Goal: Task Accomplishment & Management: Manage account settings

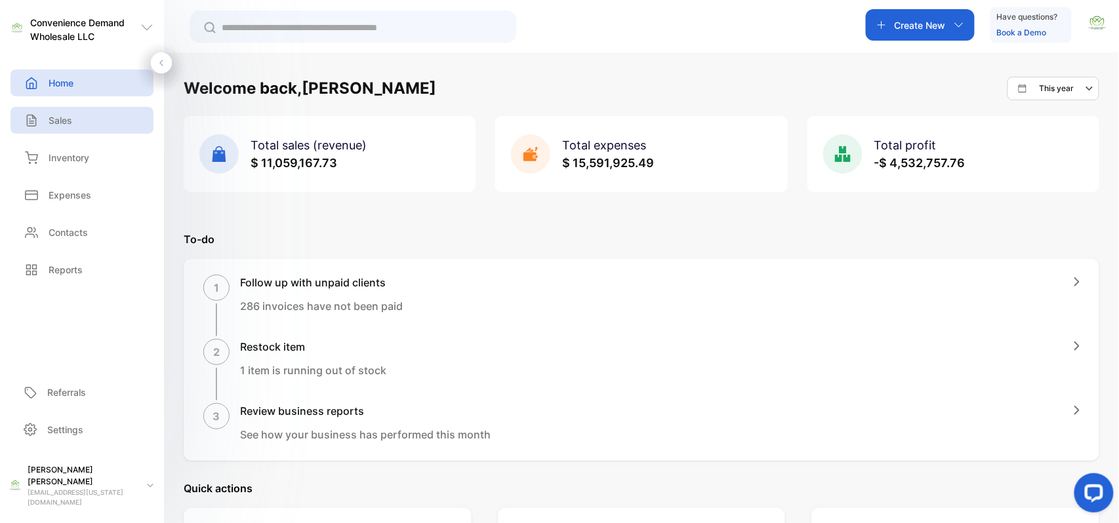
click at [55, 119] on p "Sales" at bounding box center [61, 120] width 24 height 14
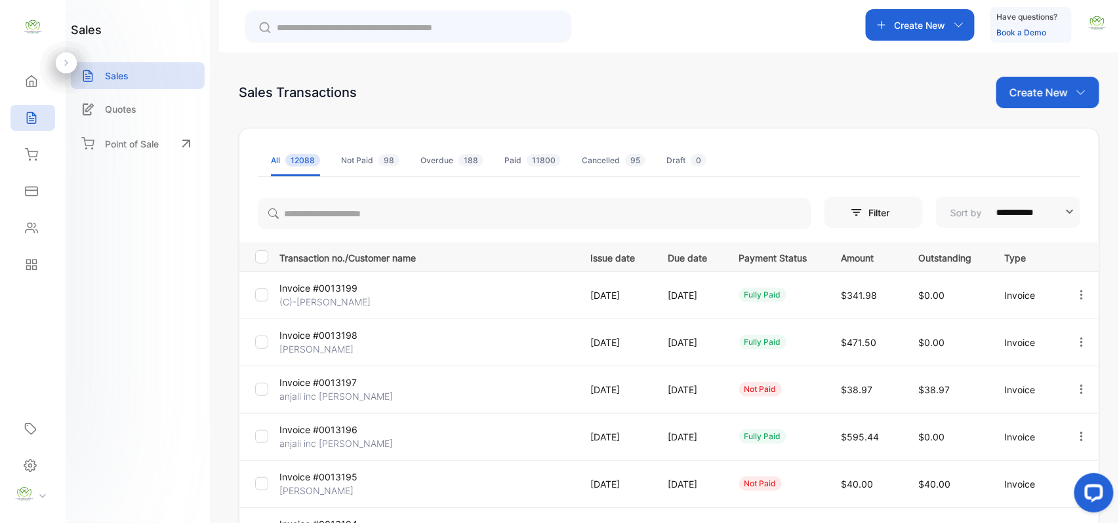
click at [1054, 92] on p "Create New" at bounding box center [1039, 93] width 58 height 16
click at [1042, 131] on span "Invoice" at bounding box center [1050, 136] width 31 height 14
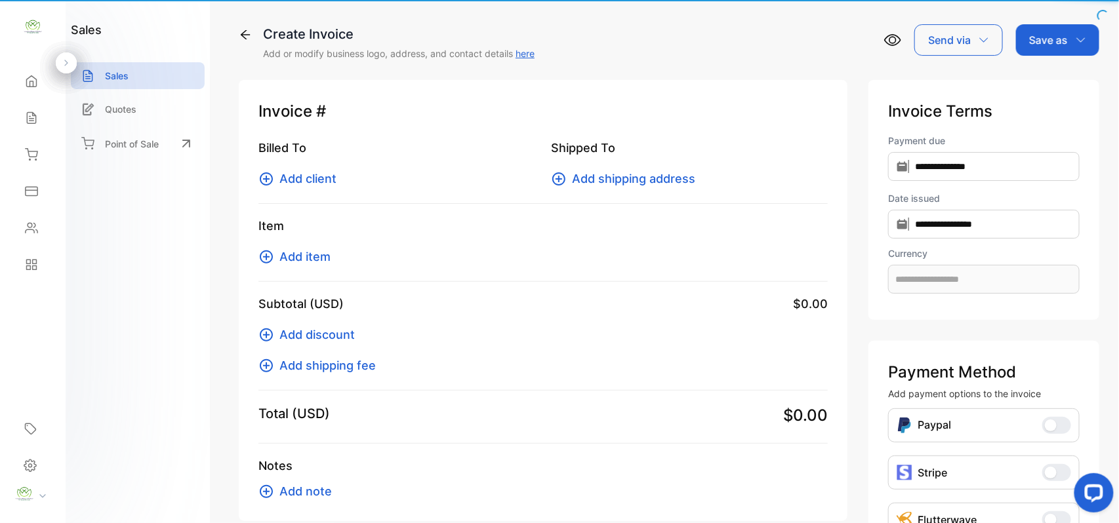
type input "**********"
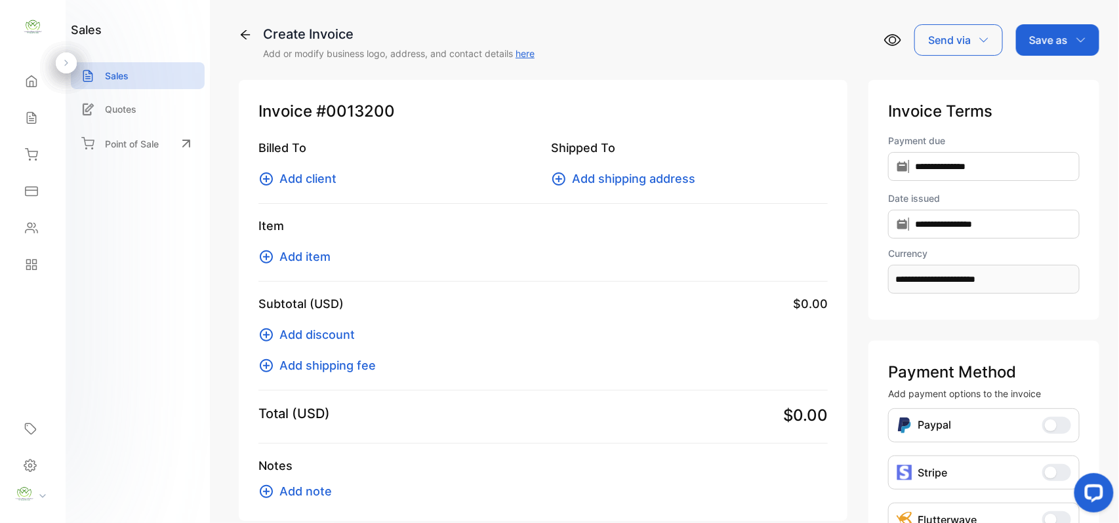
click at [331, 179] on span "Add client" at bounding box center [307, 179] width 57 height 18
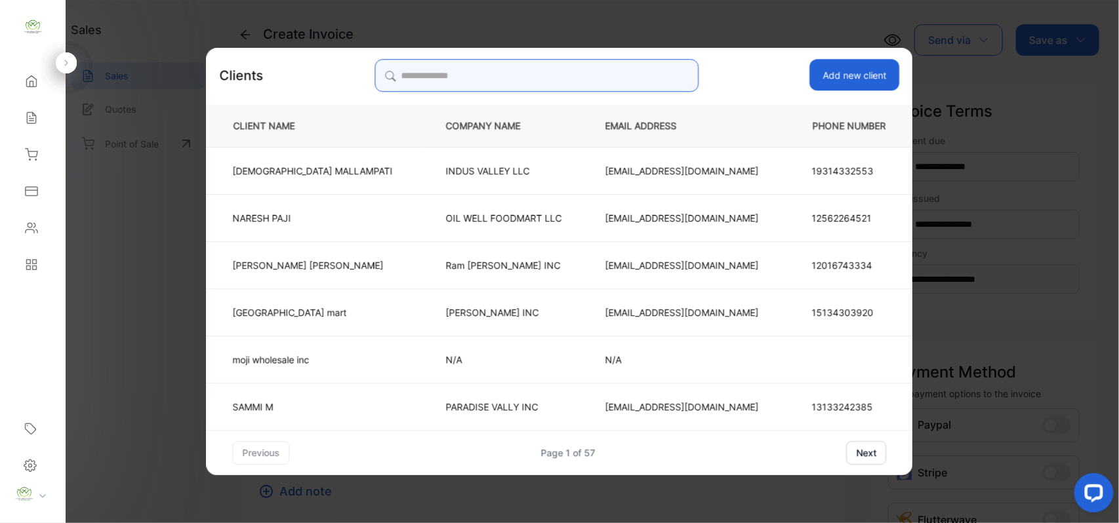
click at [602, 64] on input "search" at bounding box center [537, 75] width 324 height 33
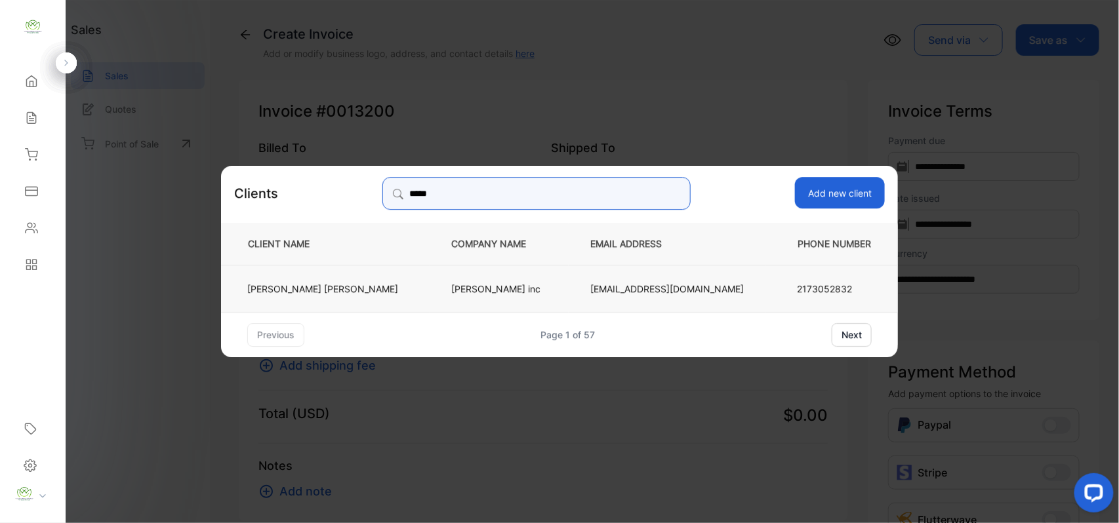
type input "*****"
click at [415, 290] on td "Kiritbhai Patel" at bounding box center [325, 287] width 209 height 47
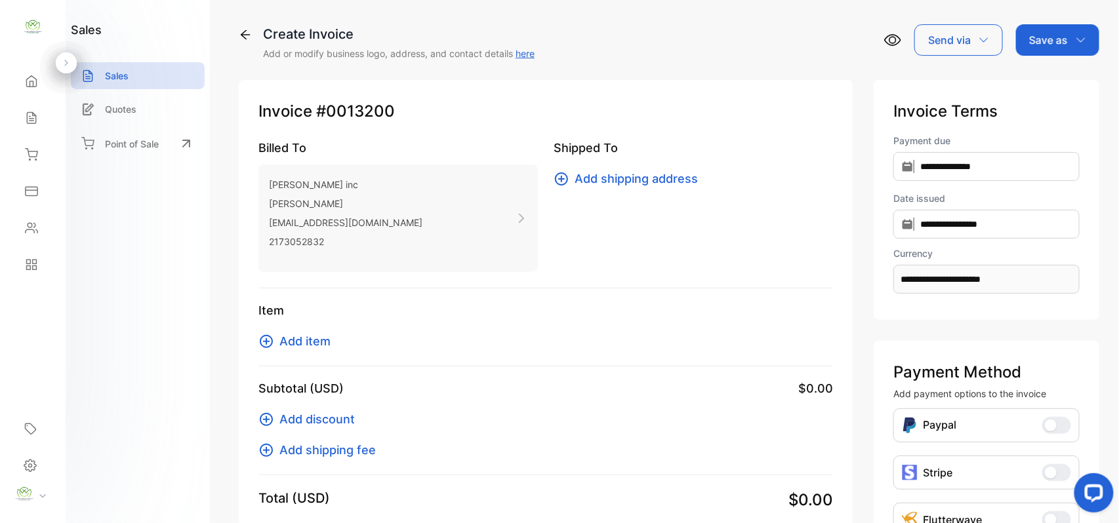
click at [316, 344] on span "Add item" at bounding box center [304, 342] width 51 height 18
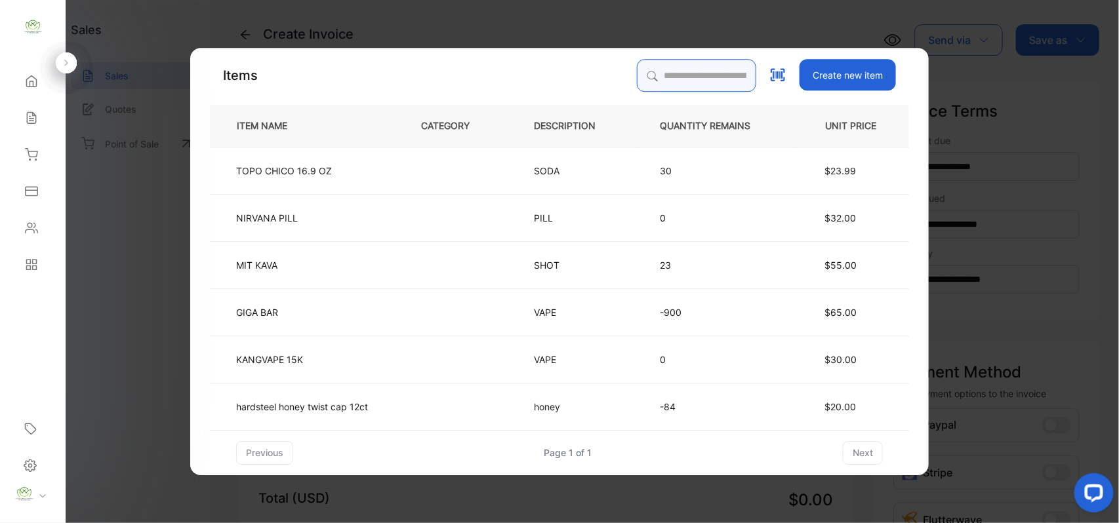
click at [668, 60] on input "search" at bounding box center [696, 75] width 119 height 33
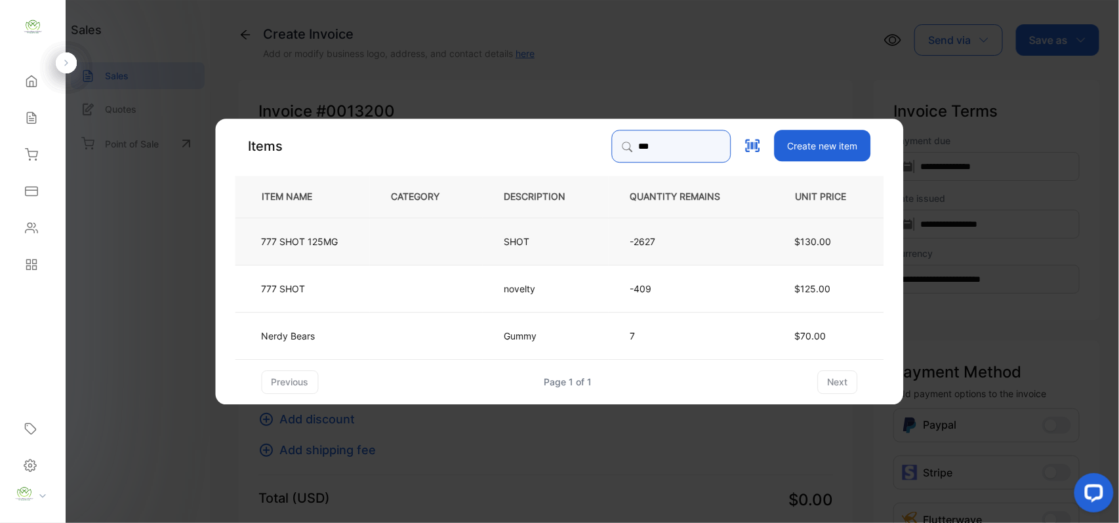
type input "***"
click at [410, 241] on td at bounding box center [426, 240] width 113 height 47
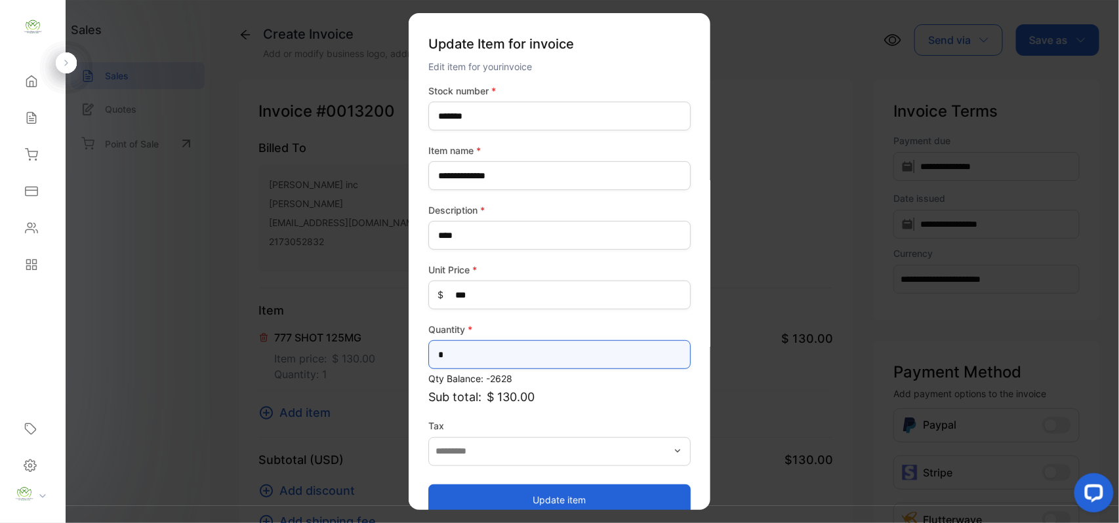
click at [571, 357] on input "*" at bounding box center [559, 354] width 262 height 29
type input "*"
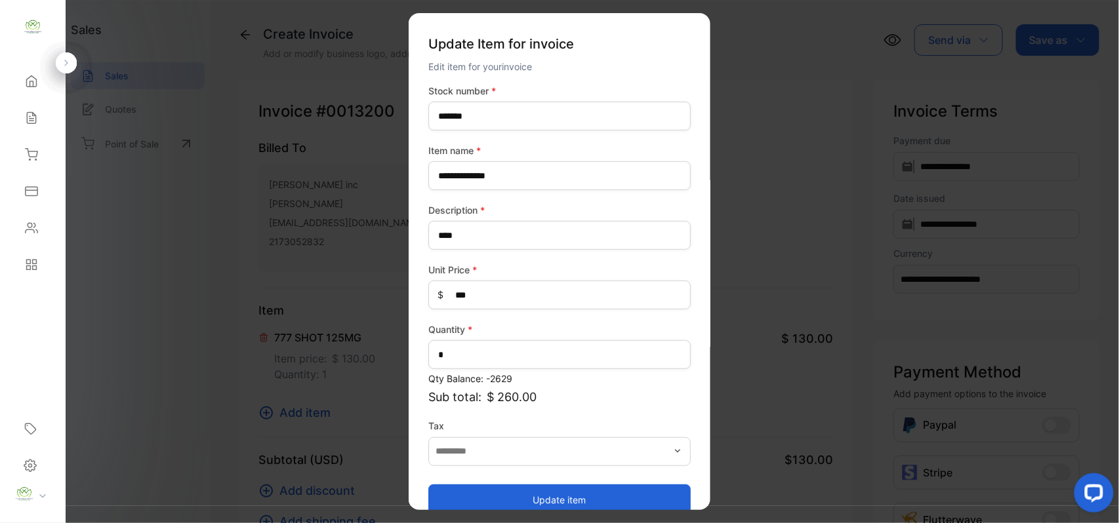
click at [537, 506] on button "Update item" at bounding box center [559, 499] width 262 height 31
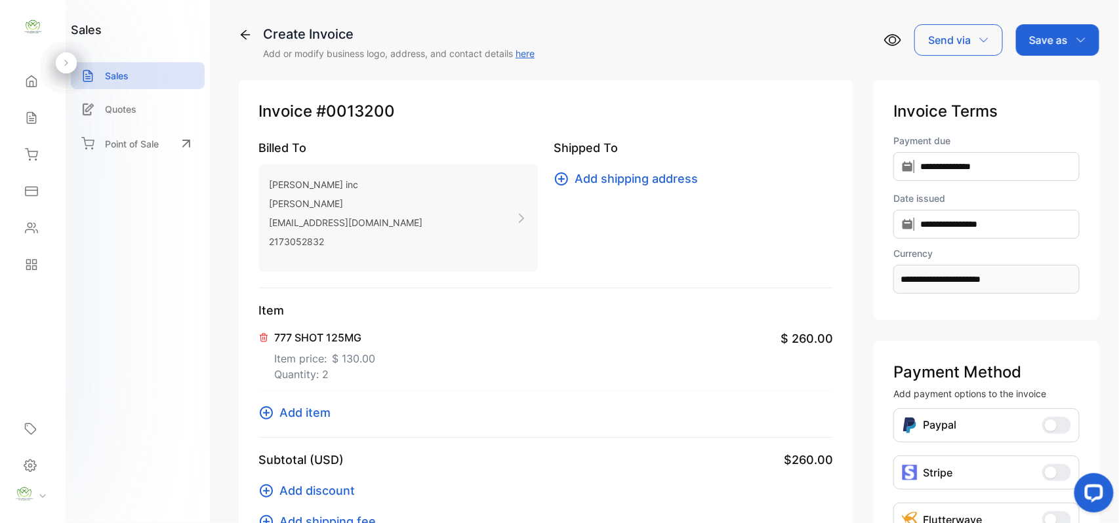
click at [311, 408] on span "Add item" at bounding box center [304, 413] width 51 height 18
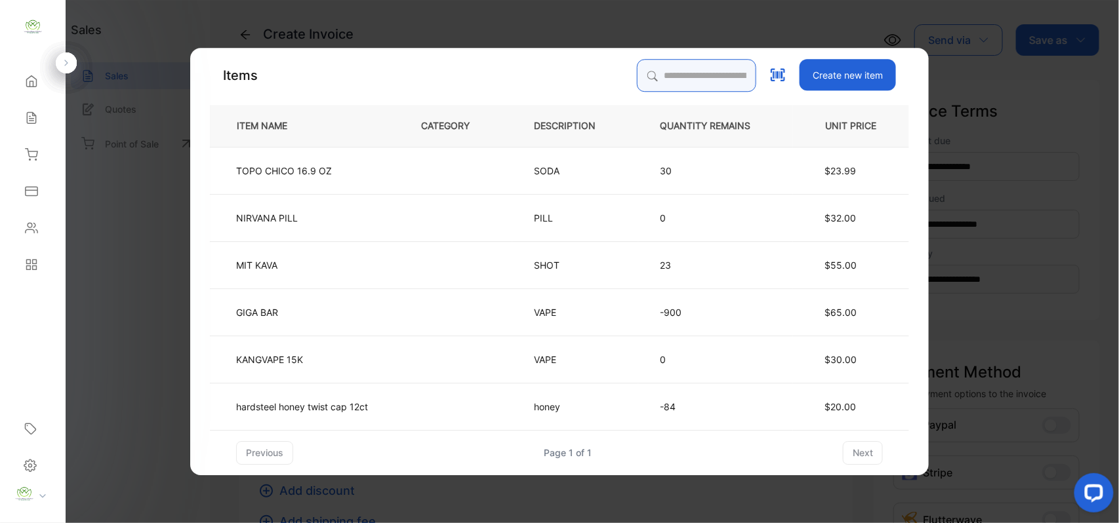
click at [644, 75] on input "search" at bounding box center [696, 75] width 119 height 33
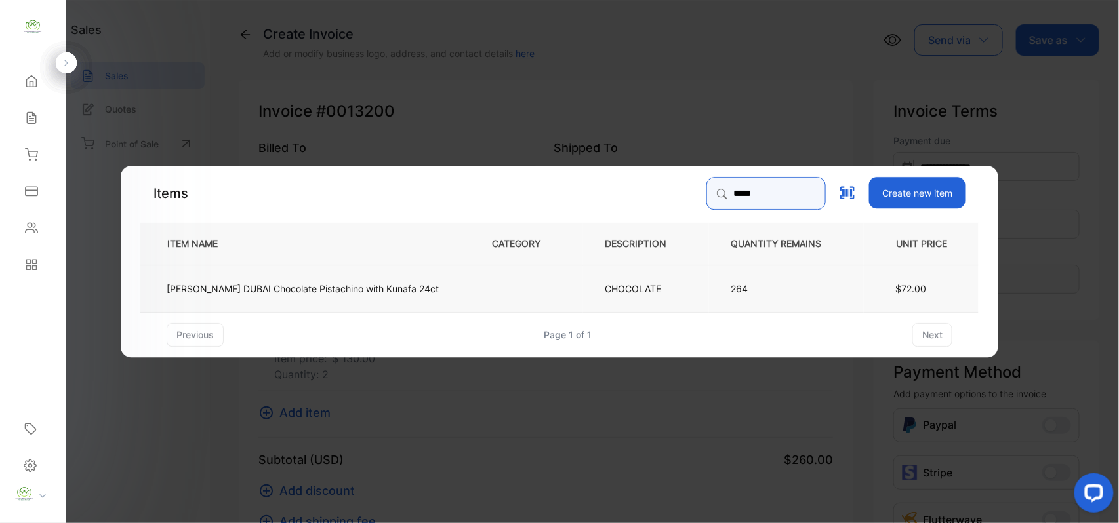
type input "*****"
click at [386, 277] on td "[PERSON_NAME] DUBAI Chocolate Pistachino with Kunafa 24ct" at bounding box center [305, 287] width 330 height 47
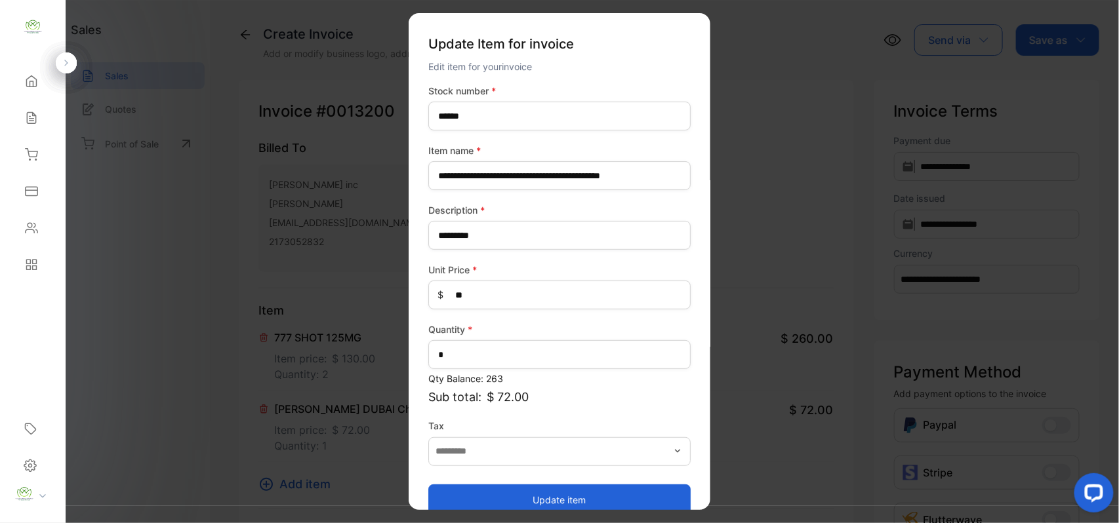
click at [514, 502] on button "Update item" at bounding box center [559, 499] width 262 height 31
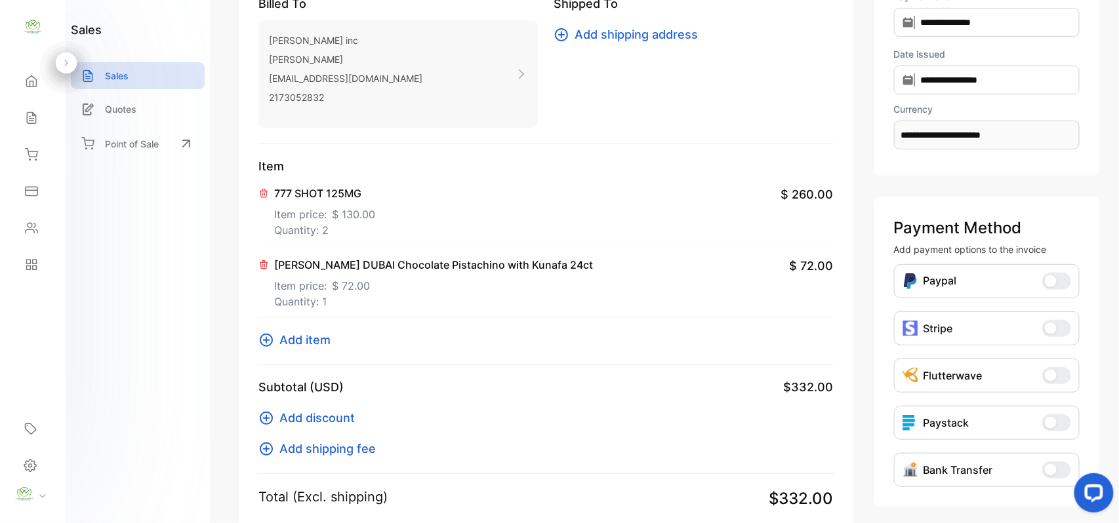
scroll to position [203, 0]
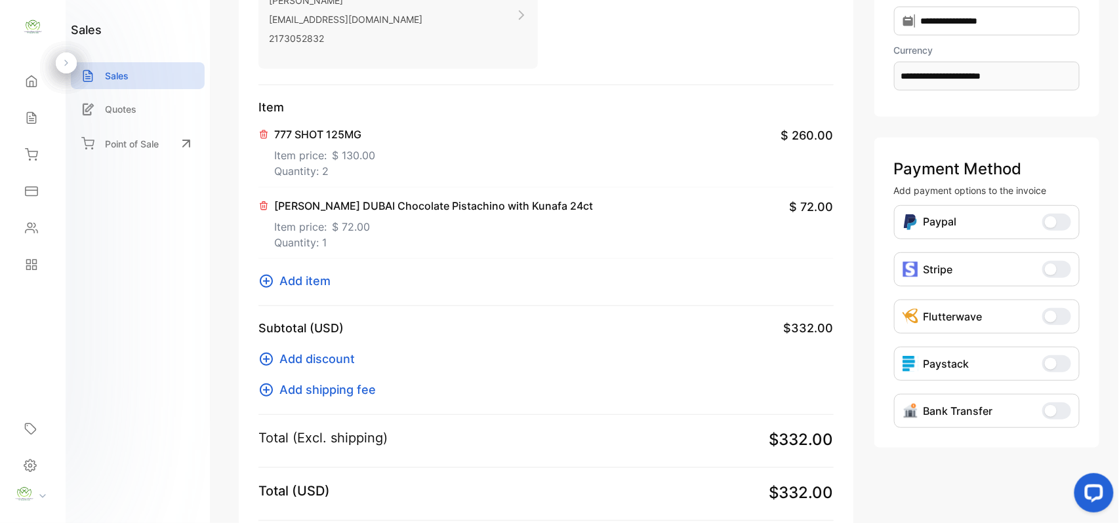
click at [310, 286] on span "Add item" at bounding box center [304, 281] width 51 height 18
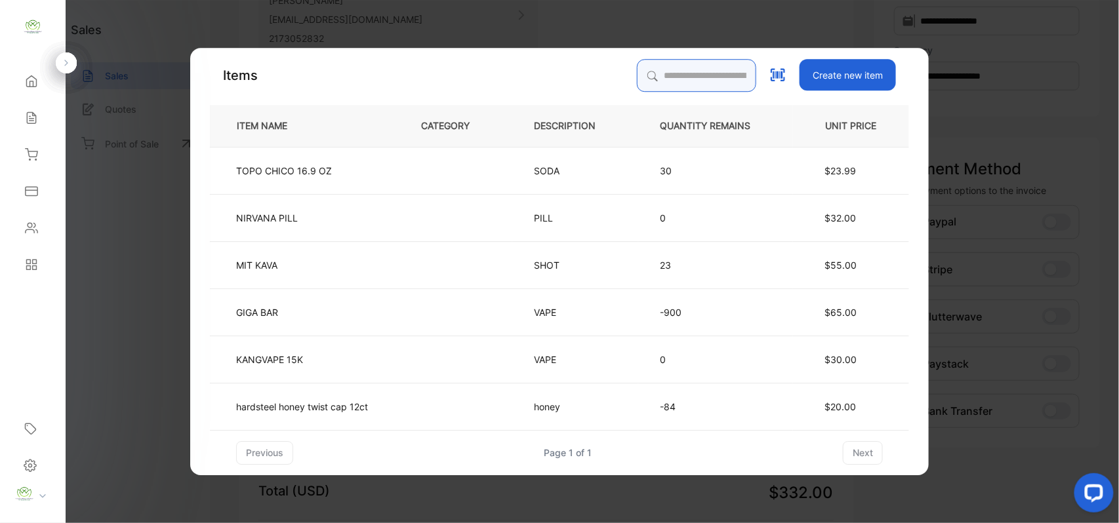
click at [683, 77] on input "search" at bounding box center [696, 75] width 119 height 33
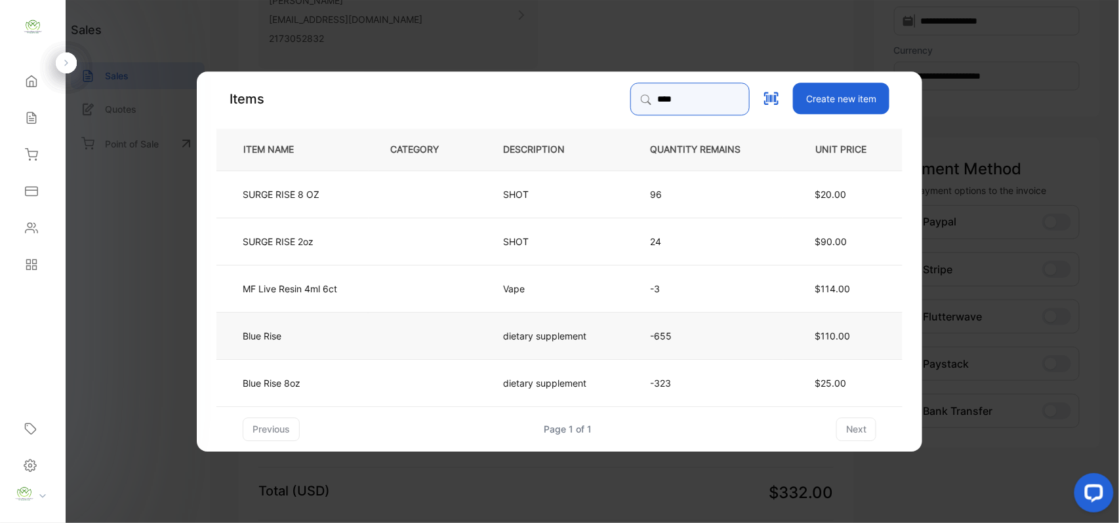
type input "****"
click at [404, 341] on td at bounding box center [425, 335] width 113 height 47
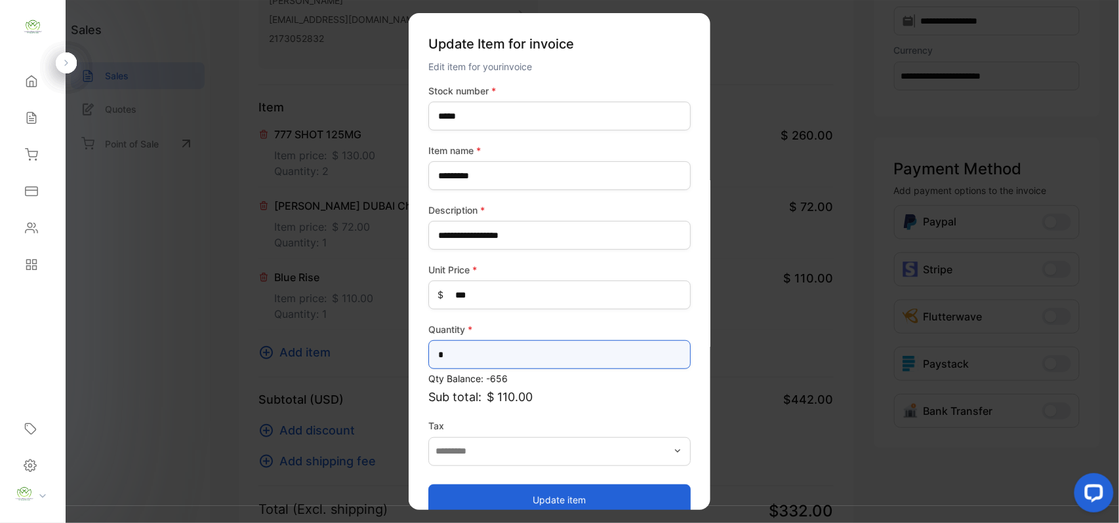
click at [474, 352] on input "*" at bounding box center [559, 354] width 262 height 29
type input "*"
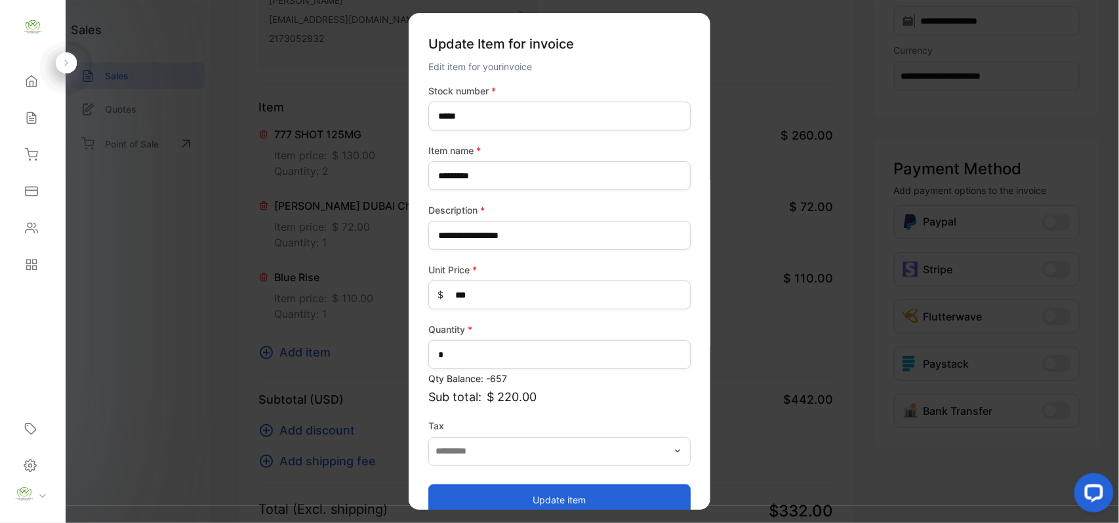
click at [479, 493] on button "Update item" at bounding box center [559, 499] width 262 height 31
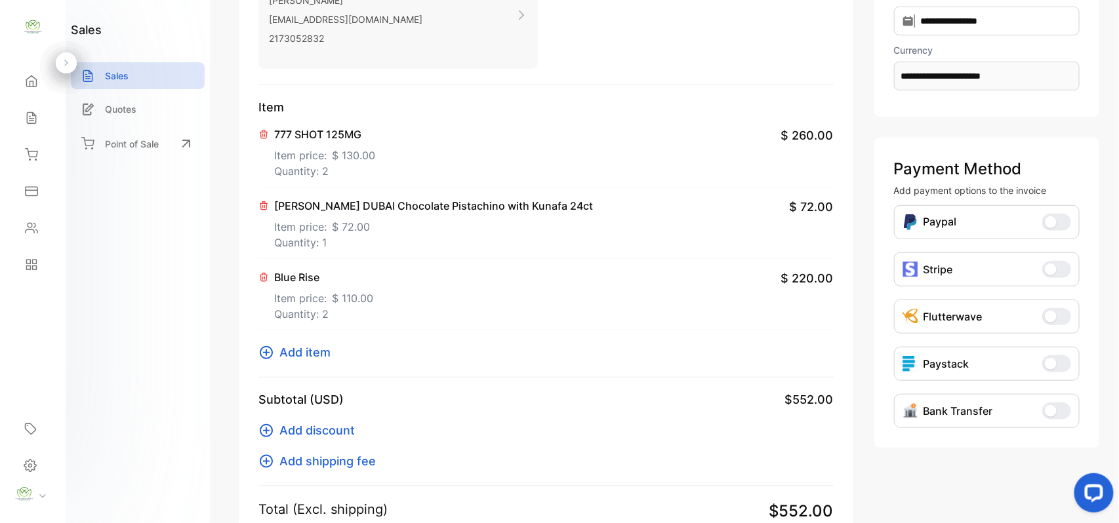
drag, startPoint x: 316, startPoint y: 339, endPoint x: 314, endPoint y: 353, distance: 13.9
click at [315, 342] on div "Item 777 SHOT 125MG Item price: $ 130.00 Quantity: 2 $ 260.00 ODDIE DUBAI Choco…" at bounding box center [545, 237] width 575 height 279
click at [314, 354] on span "Add item" at bounding box center [304, 353] width 51 height 18
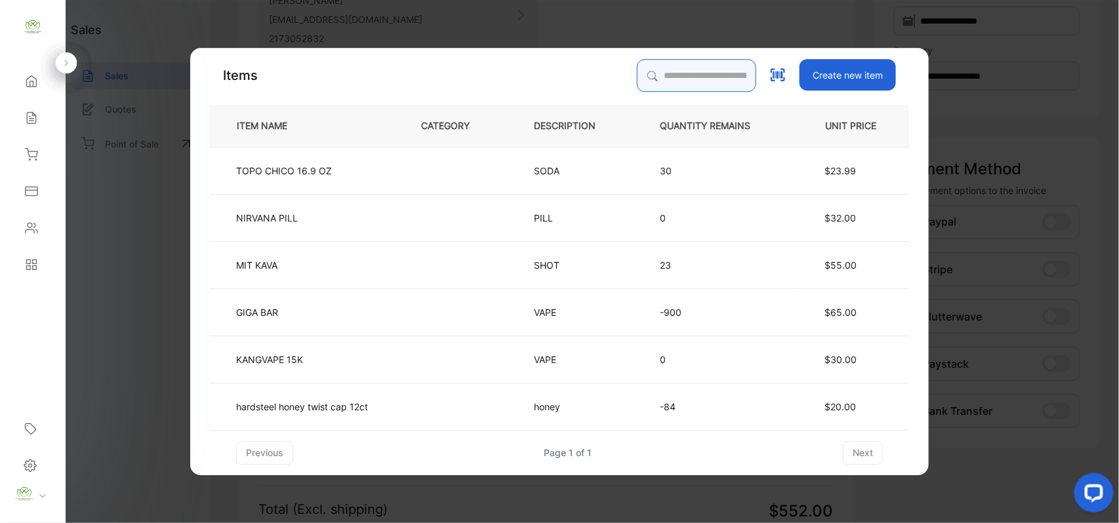
click at [659, 81] on input "search" at bounding box center [696, 75] width 119 height 33
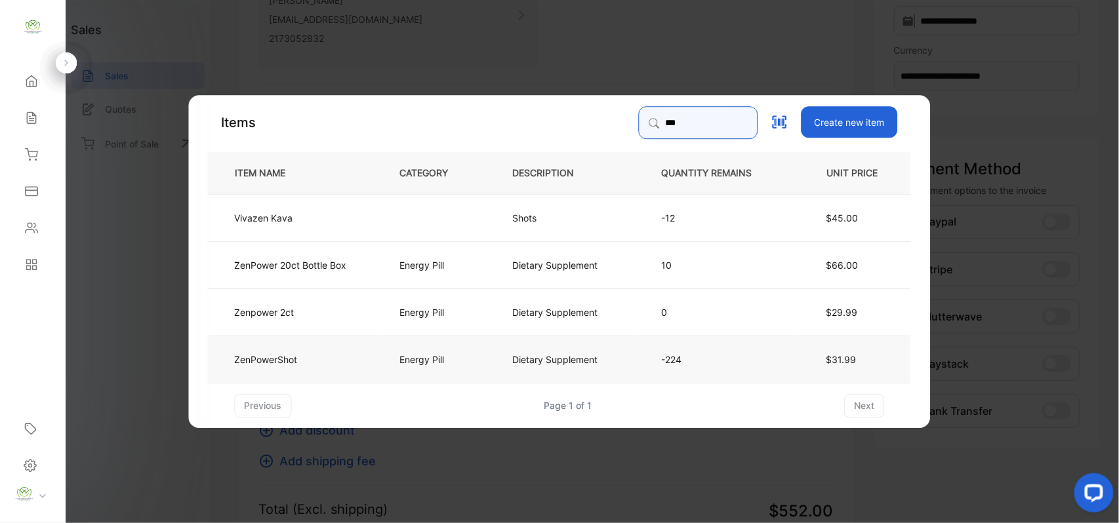
type input "***"
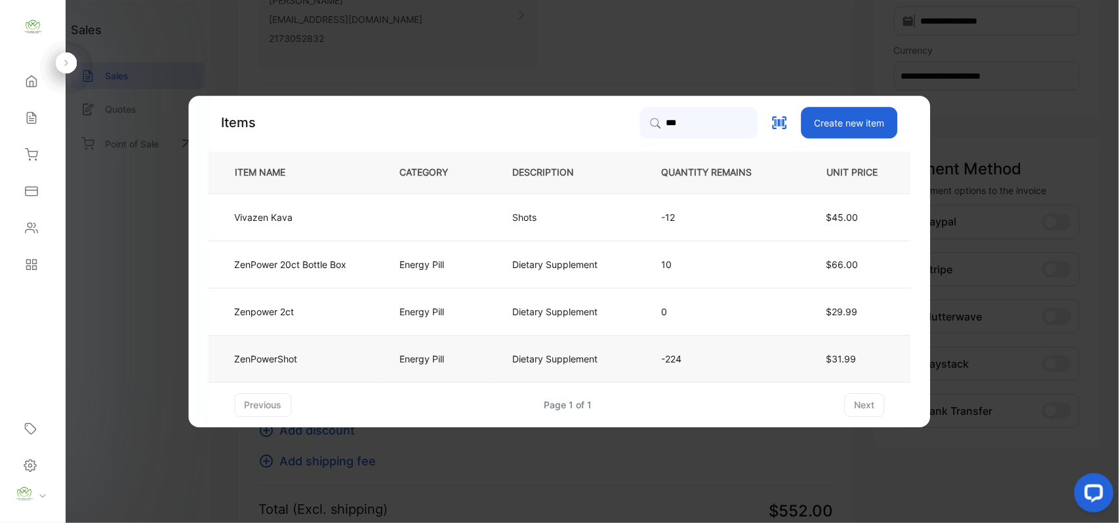
click at [352, 353] on td "ZenPowerShot" at bounding box center [294, 358] width 170 height 47
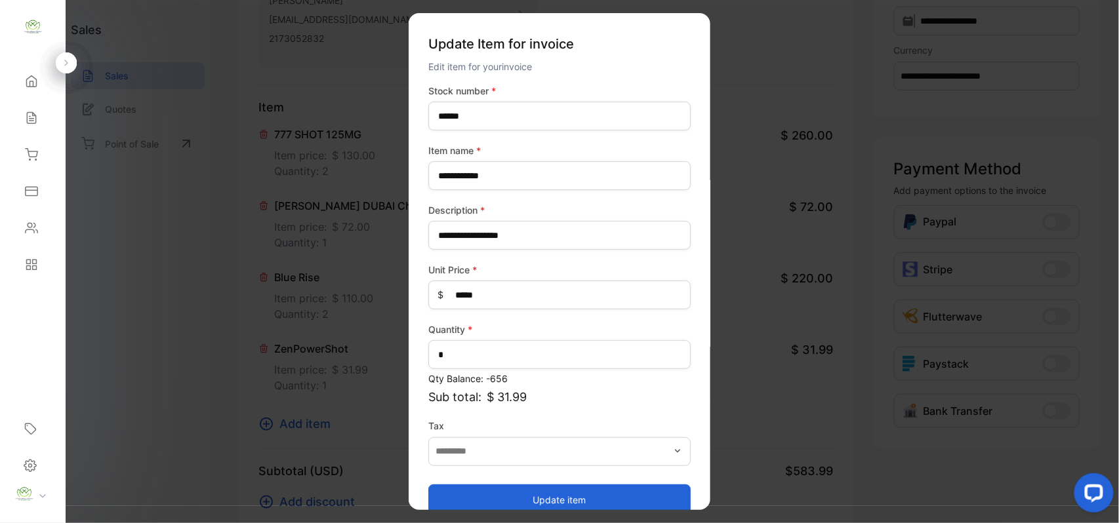
click at [534, 502] on button "Update item" at bounding box center [559, 499] width 262 height 31
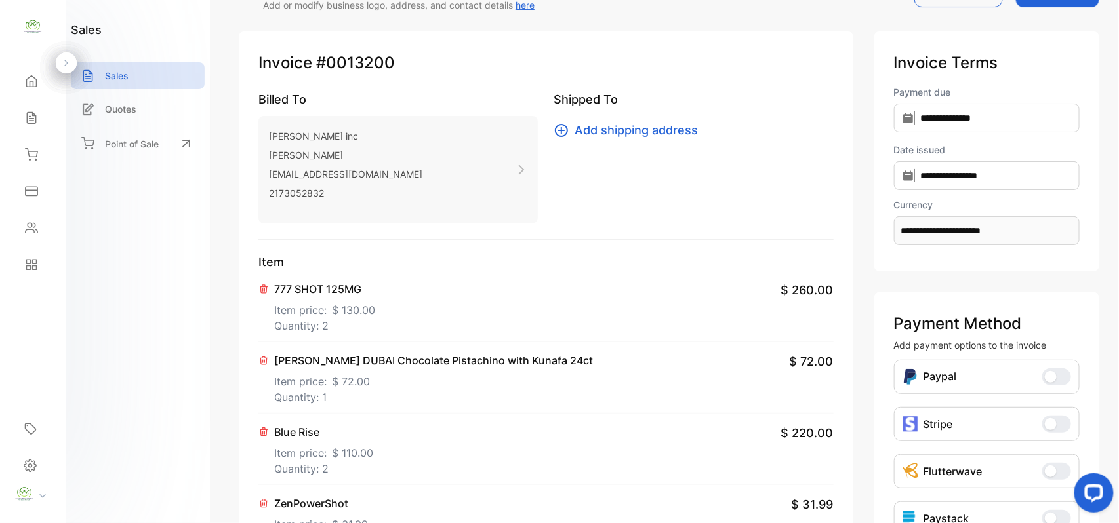
scroll to position [0, 0]
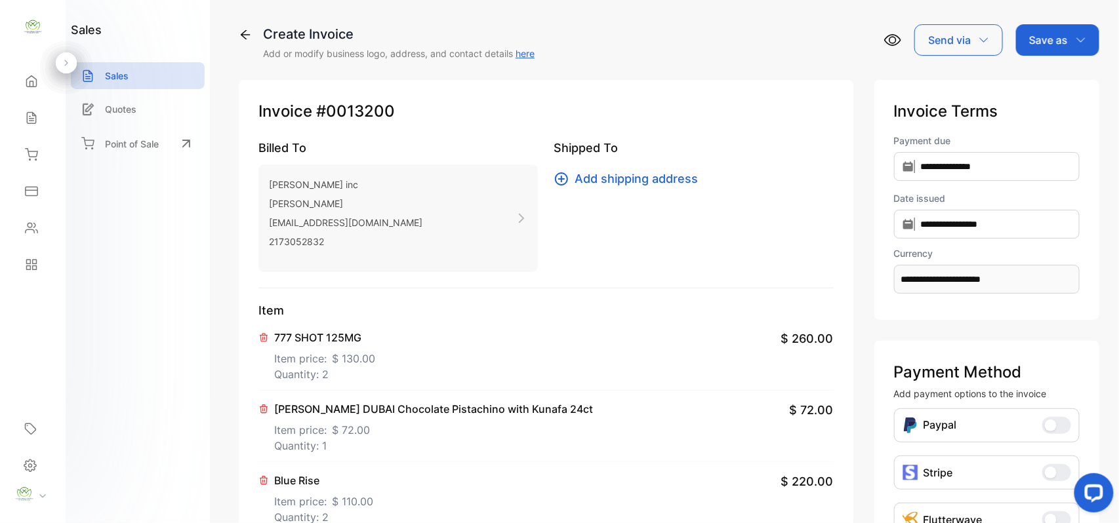
drag, startPoint x: 1065, startPoint y: 31, endPoint x: 1059, endPoint y: 43, distance: 13.5
click at [1065, 33] on div "Save as" at bounding box center [1057, 39] width 83 height 31
drag, startPoint x: 1050, startPoint y: 72, endPoint x: 1048, endPoint y: 79, distance: 7.3
click at [1048, 79] on div "Invoice" at bounding box center [1054, 83] width 75 height 26
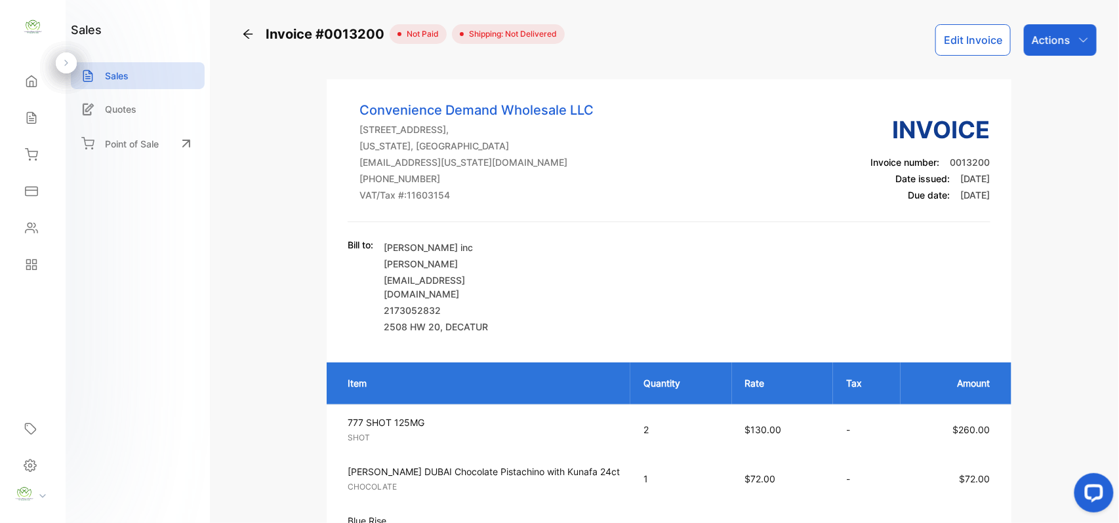
click at [1067, 39] on p "Actions" at bounding box center [1051, 40] width 39 height 16
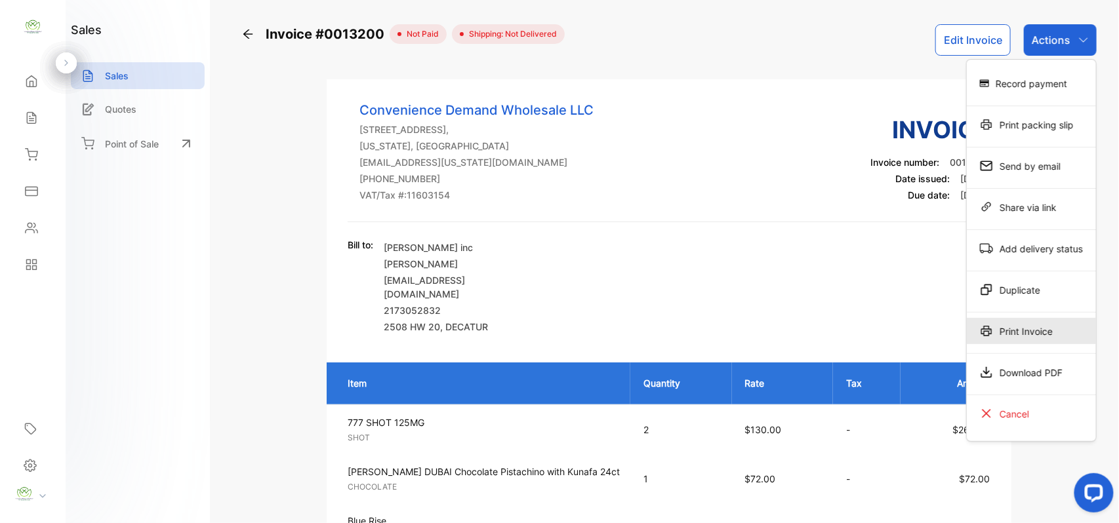
click at [1027, 327] on div "Print Invoice" at bounding box center [1031, 331] width 129 height 26
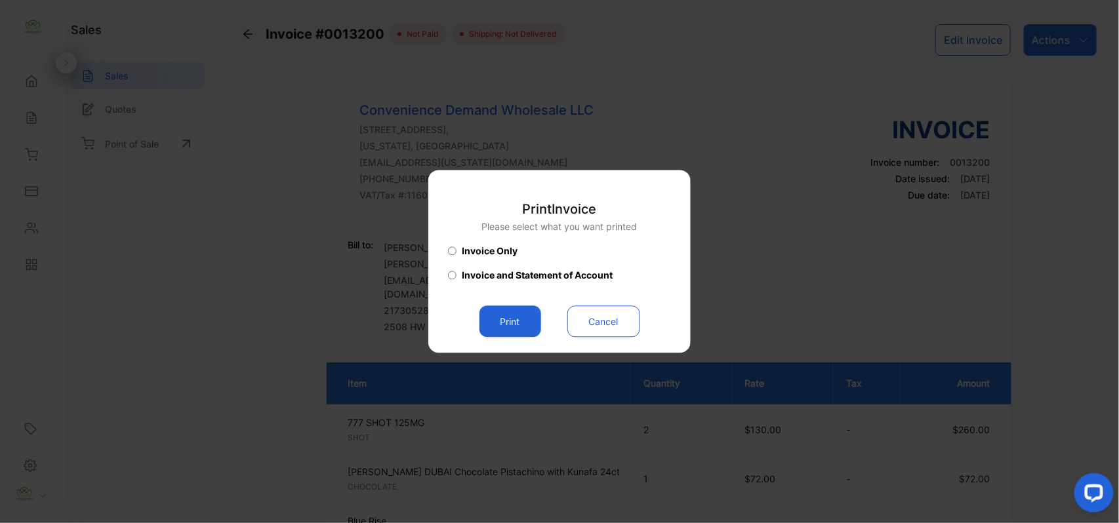
click at [488, 325] on button "Print" at bounding box center [511, 321] width 62 height 31
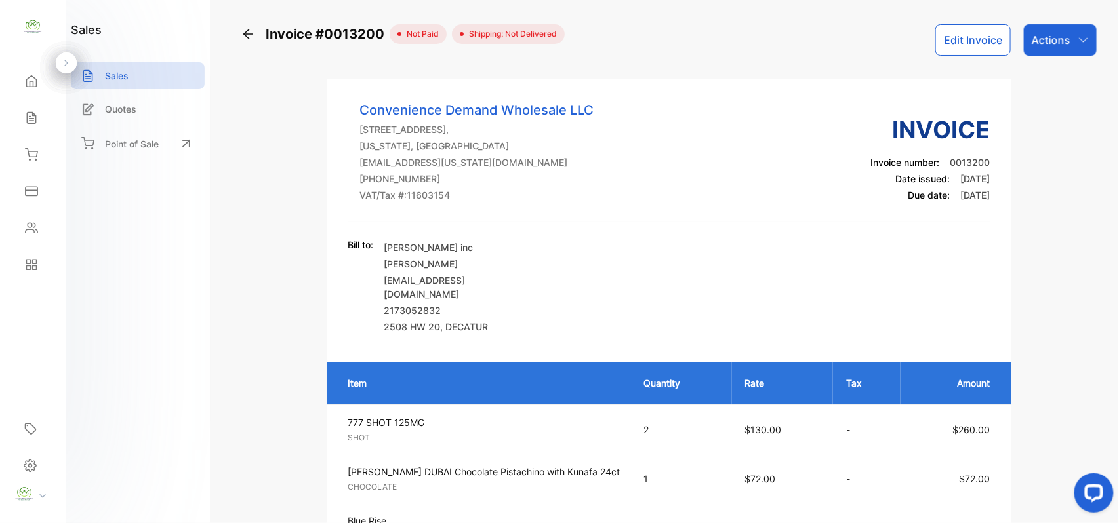
click at [985, 30] on button "Edit Invoice" at bounding box center [972, 39] width 75 height 31
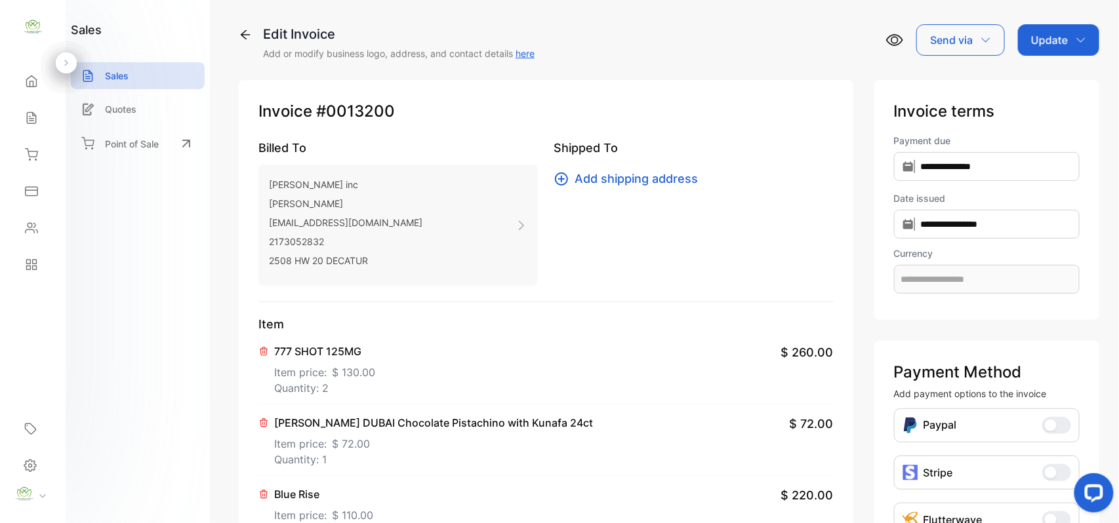
type input "**********"
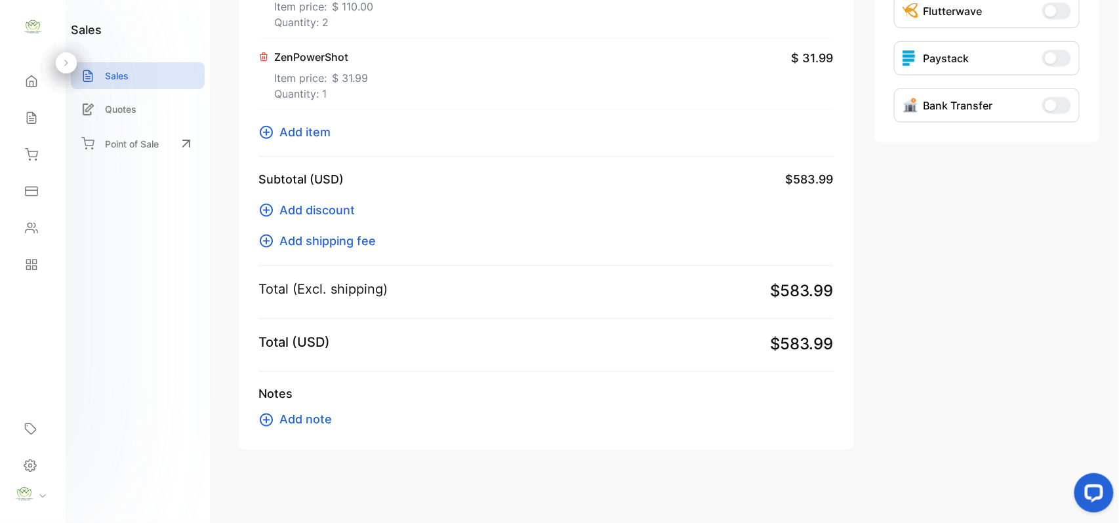
scroll to position [510, 0]
click at [310, 29] on p "Quantity: 2" at bounding box center [323, 22] width 99 height 16
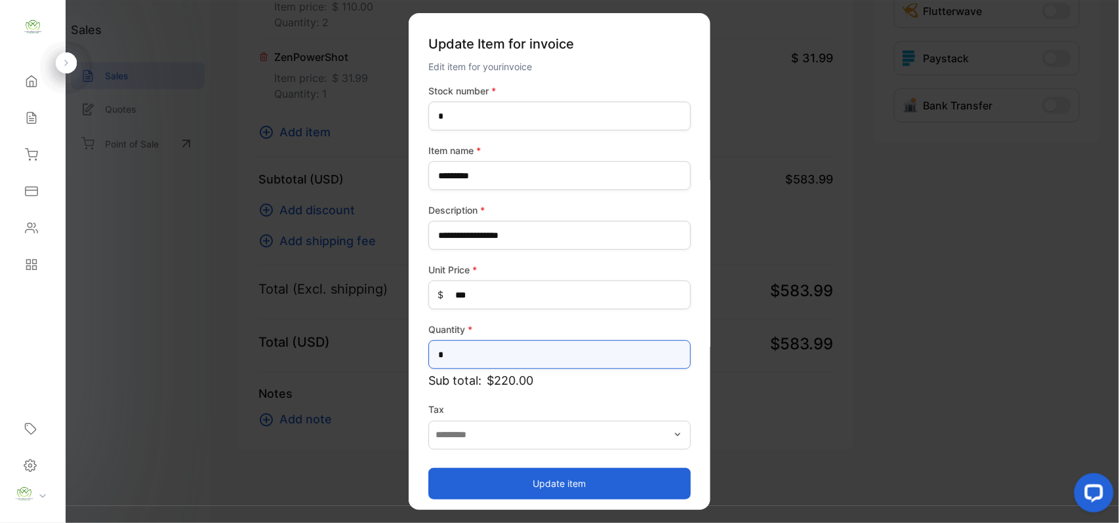
click at [494, 347] on input "*" at bounding box center [559, 354] width 262 height 29
type input "*"
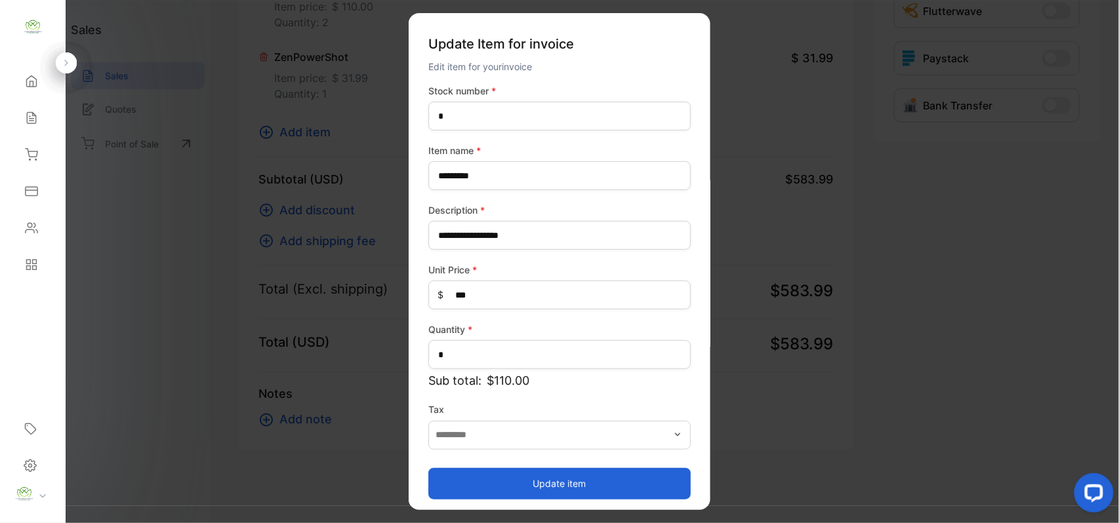
click at [516, 480] on button "Update item" at bounding box center [559, 483] width 262 height 31
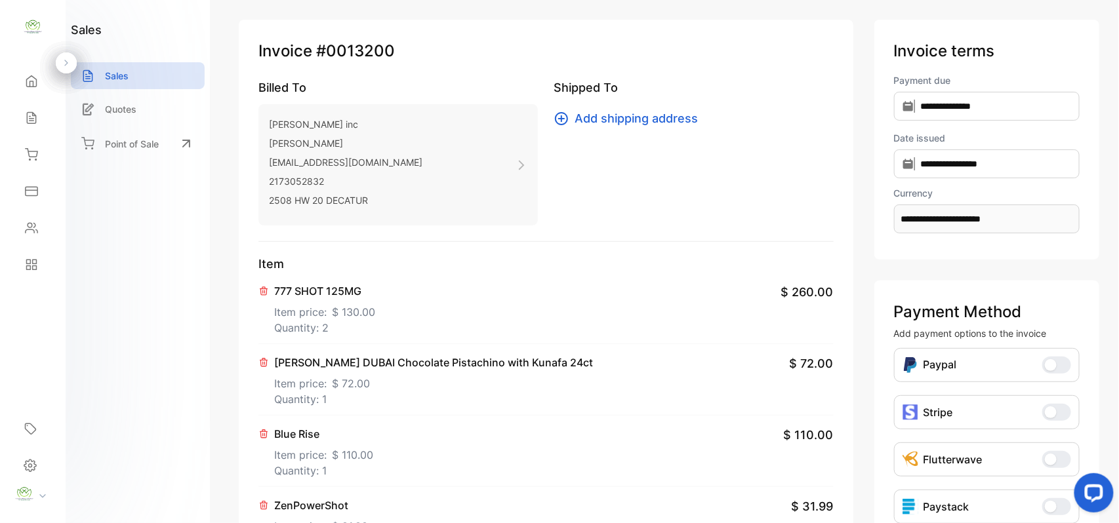
scroll to position [0, 0]
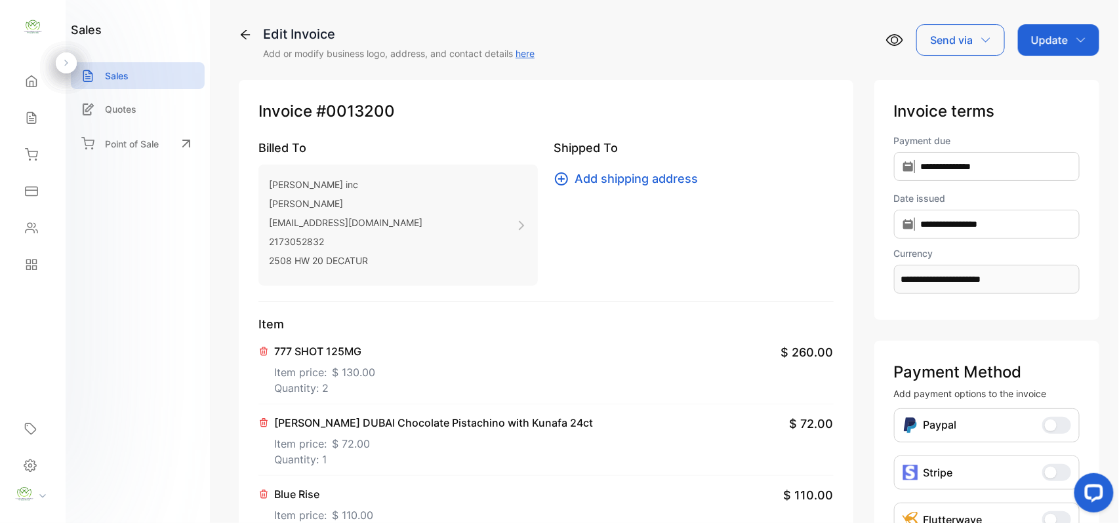
click at [1040, 35] on p "Update" at bounding box center [1049, 40] width 37 height 16
click at [1048, 77] on div "Invoice" at bounding box center [1060, 83] width 75 height 26
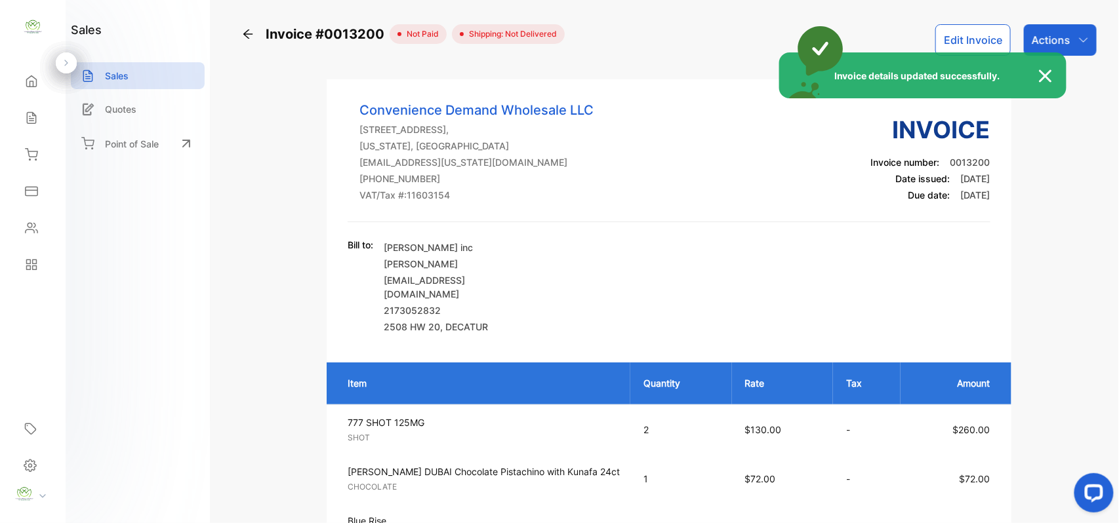
click at [1067, 31] on div "Invoice details updated successfully." at bounding box center [559, 261] width 1119 height 523
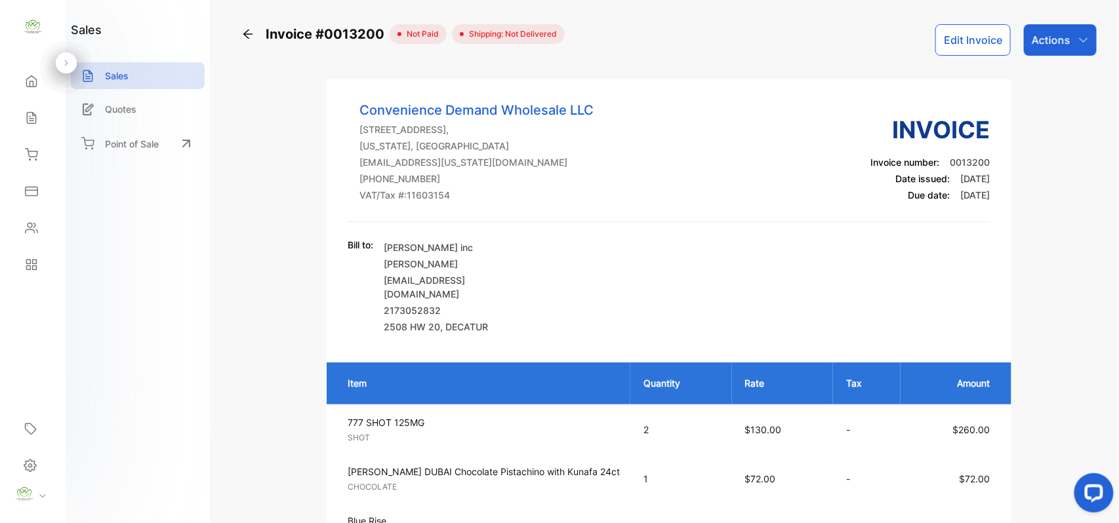
click at [1067, 30] on div "Actions" at bounding box center [1060, 39] width 73 height 31
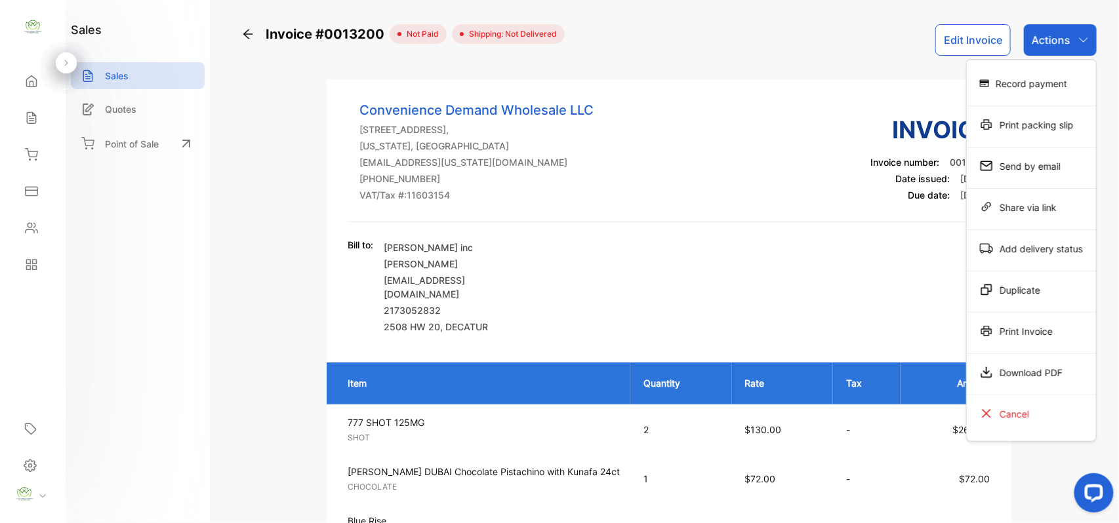
click at [1040, 324] on div "Print Invoice" at bounding box center [1031, 331] width 129 height 26
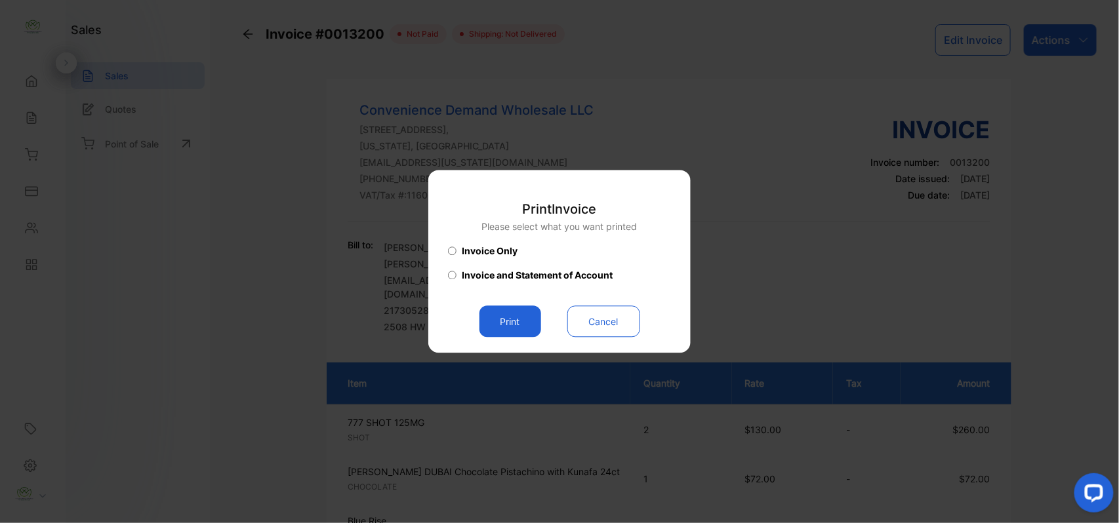
drag, startPoint x: 522, startPoint y: 312, endPoint x: 578, endPoint y: 298, distance: 57.6
click at [525, 312] on button "Print" at bounding box center [511, 321] width 62 height 31
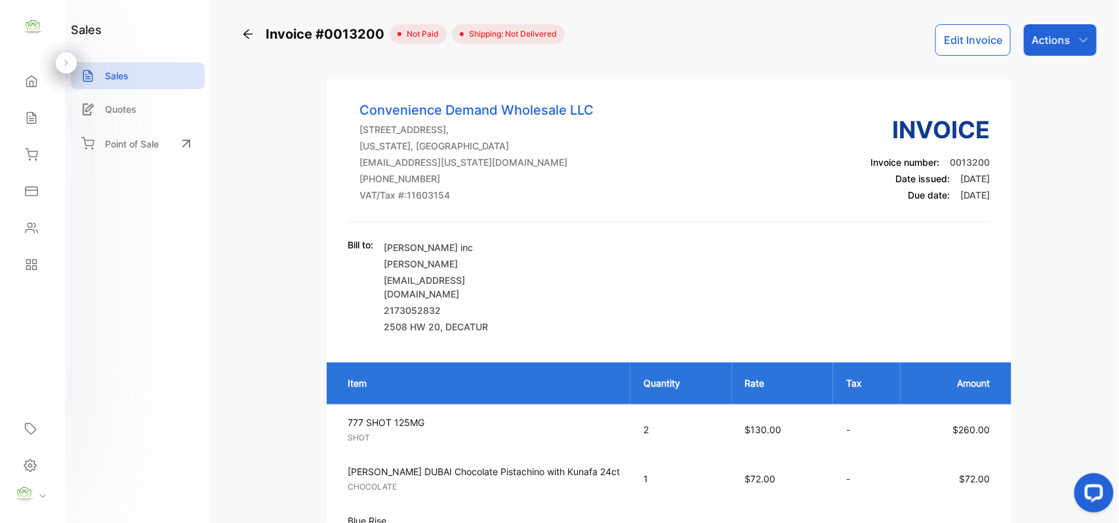
click at [42, 116] on div "Sales" at bounding box center [32, 118] width 45 height 26
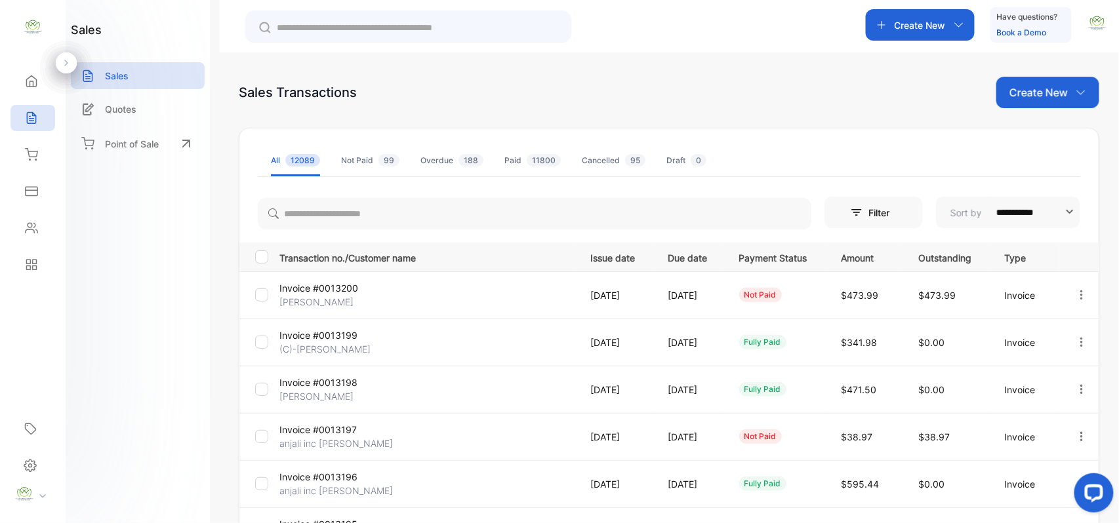
click at [41, 227] on div "Contacts" at bounding box center [32, 228] width 45 height 26
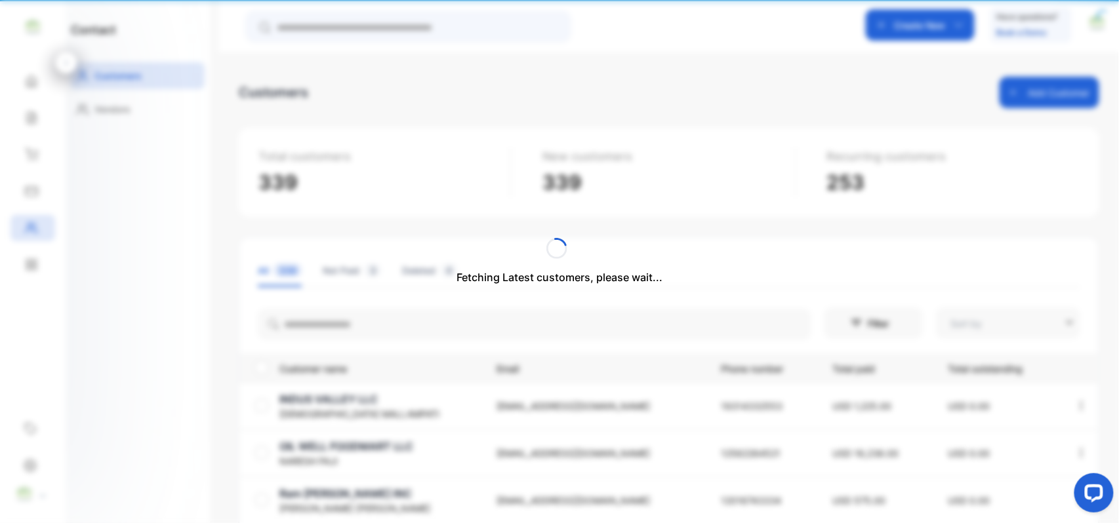
type input "**********"
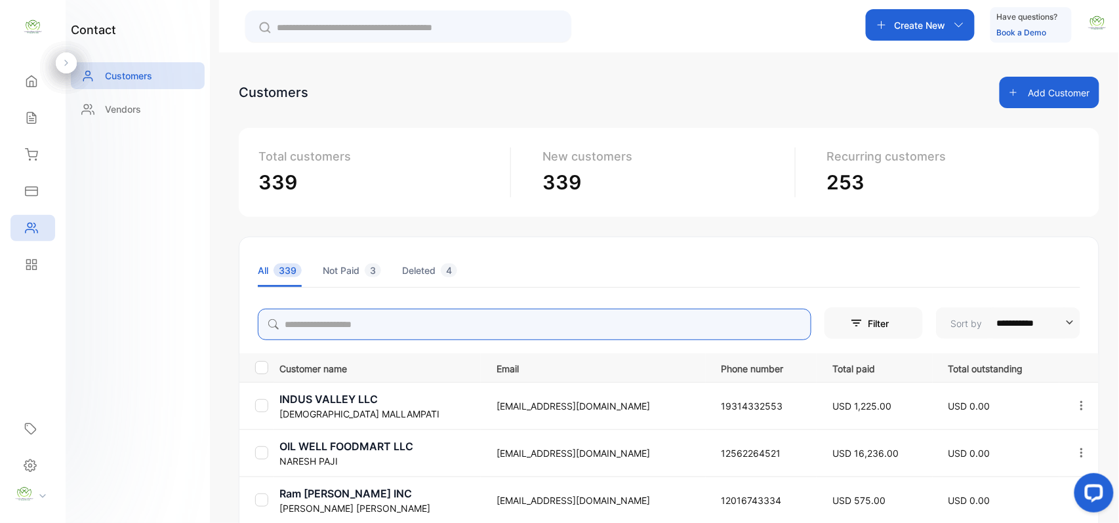
click at [386, 321] on input "search" at bounding box center [535, 324] width 554 height 31
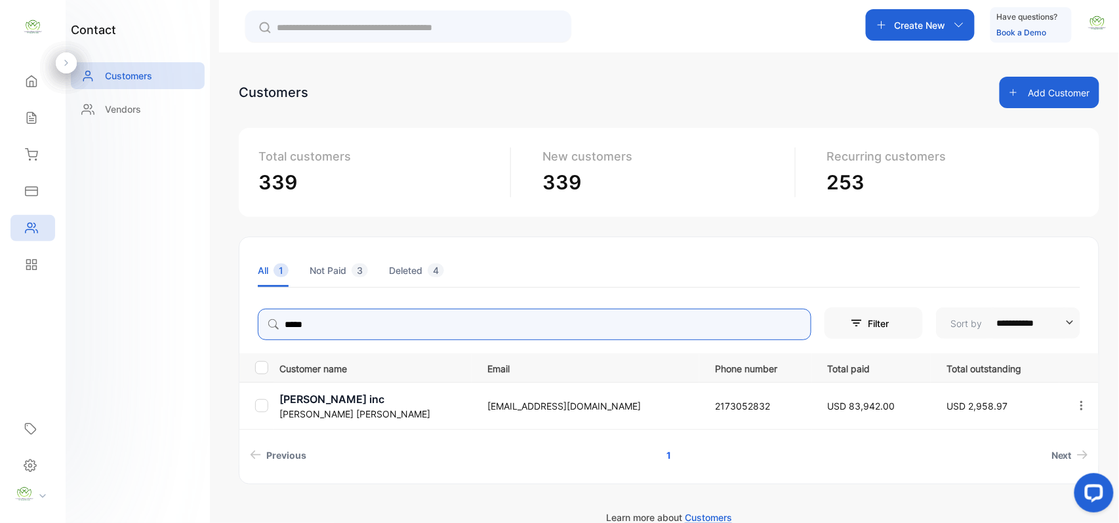
type input "*****"
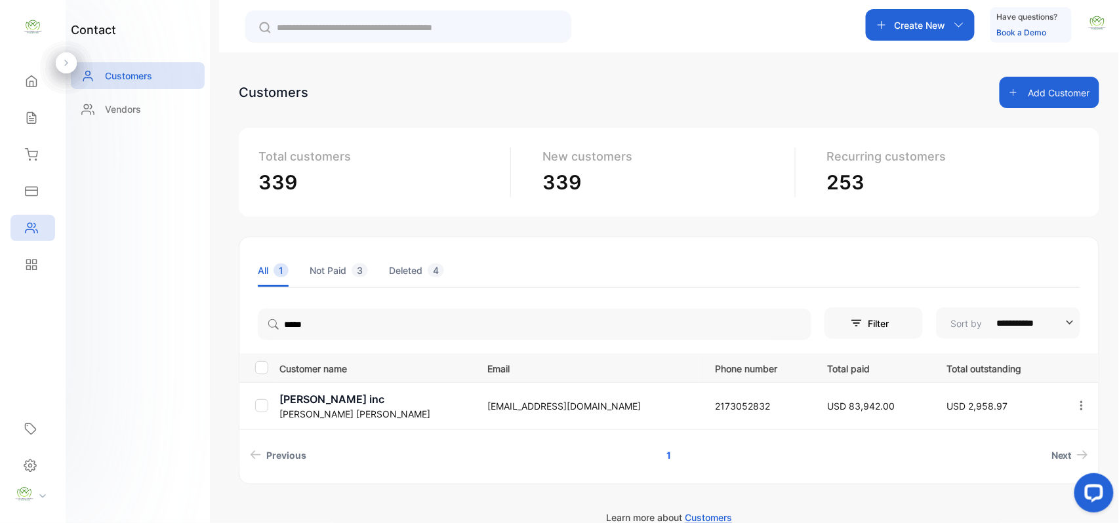
drag, startPoint x: 155, startPoint y: 356, endPoint x: 165, endPoint y: 368, distance: 15.9
click at [160, 363] on div "contact Customers Vendors" at bounding box center [138, 261] width 144 height 523
click at [318, 395] on p "[PERSON_NAME] inc" at bounding box center [375, 400] width 192 height 16
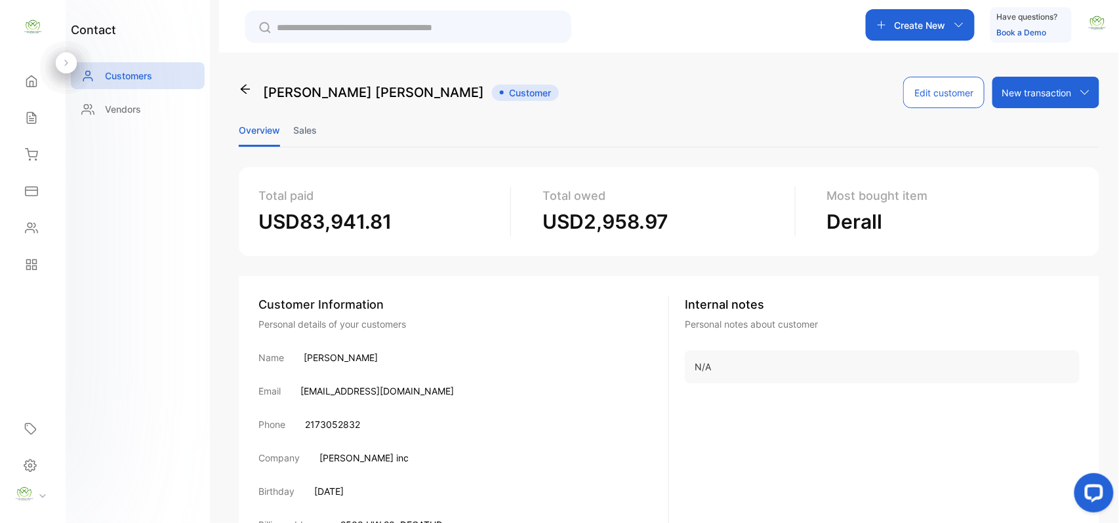
click at [311, 131] on li "Sales" at bounding box center [305, 129] width 24 height 33
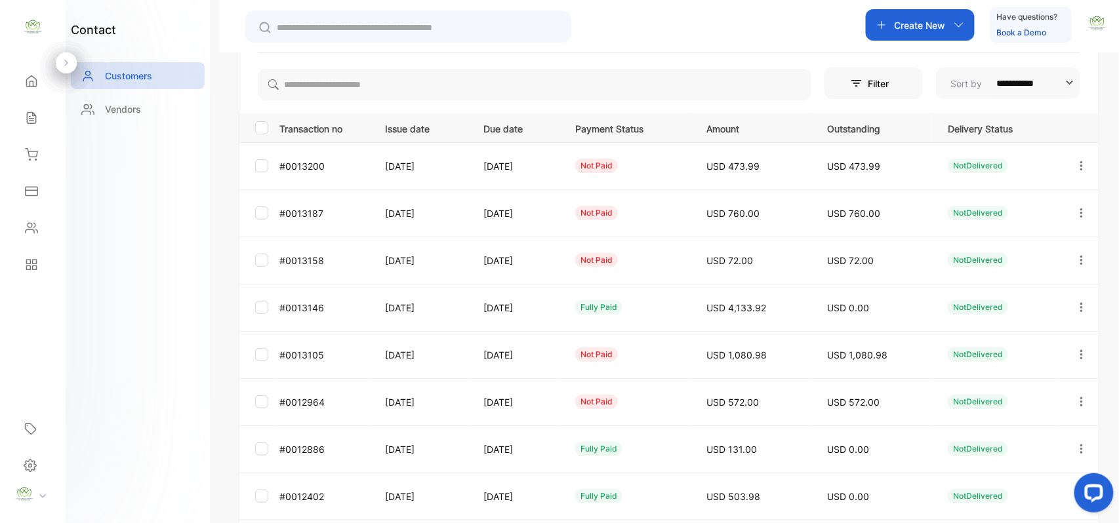
scroll to position [203, 0]
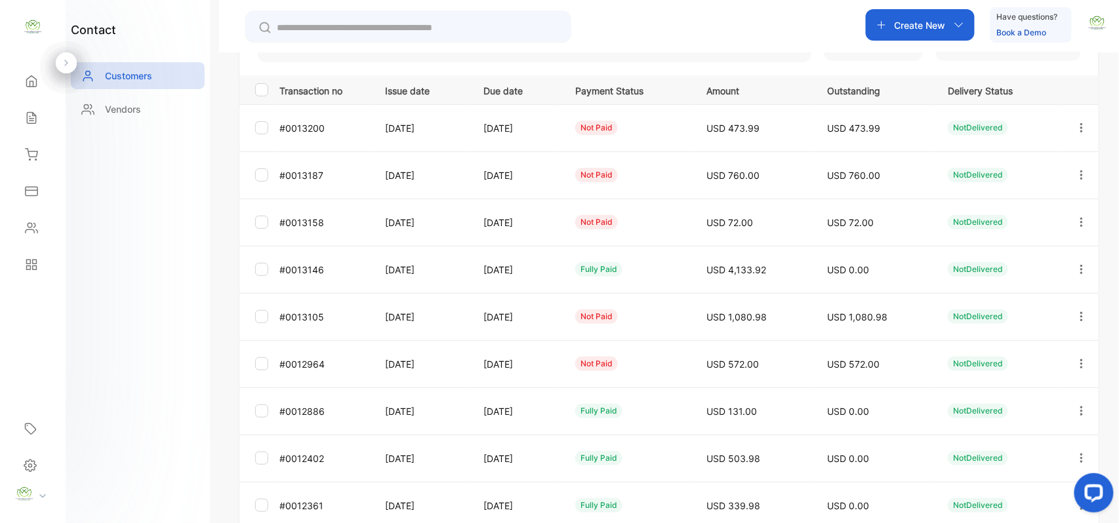
click at [1080, 363] on icon "button" at bounding box center [1082, 364] width 12 height 12
click at [991, 405] on div "View" at bounding box center [1023, 404] width 148 height 26
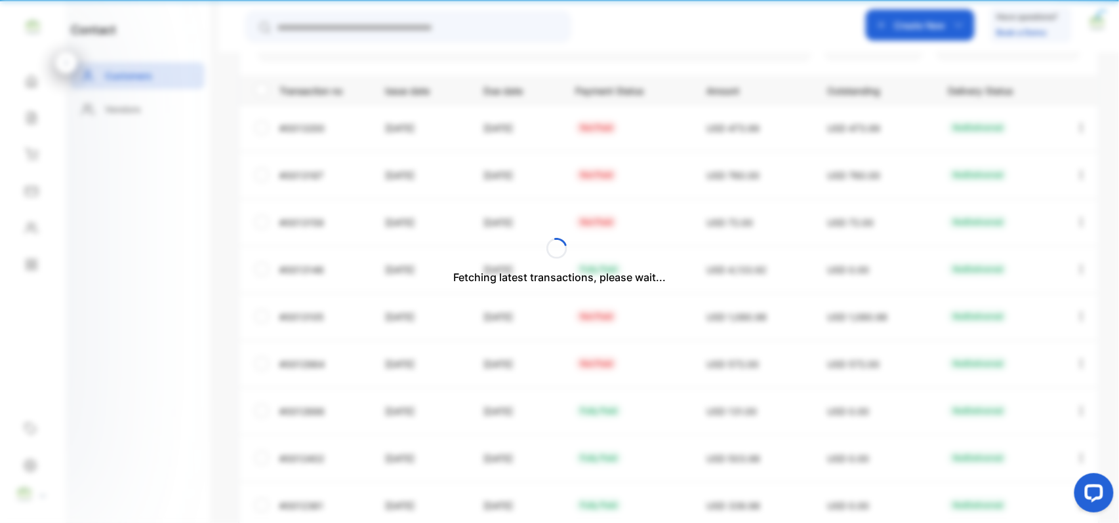
scroll to position [125, 0]
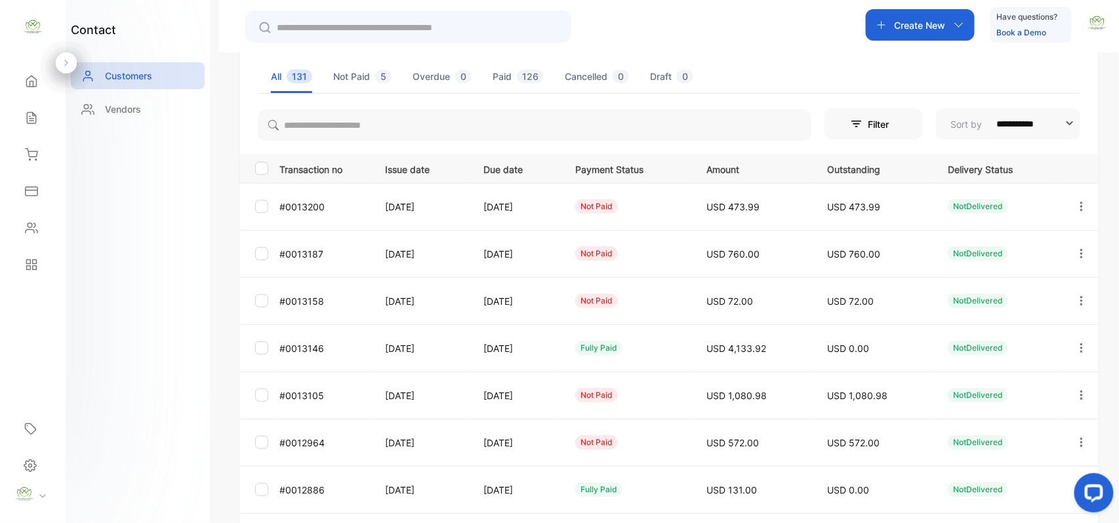
click at [1079, 253] on icon "button" at bounding box center [1082, 254] width 12 height 12
click at [1030, 325] on div "Add payment" at bounding box center [1023, 331] width 148 height 26
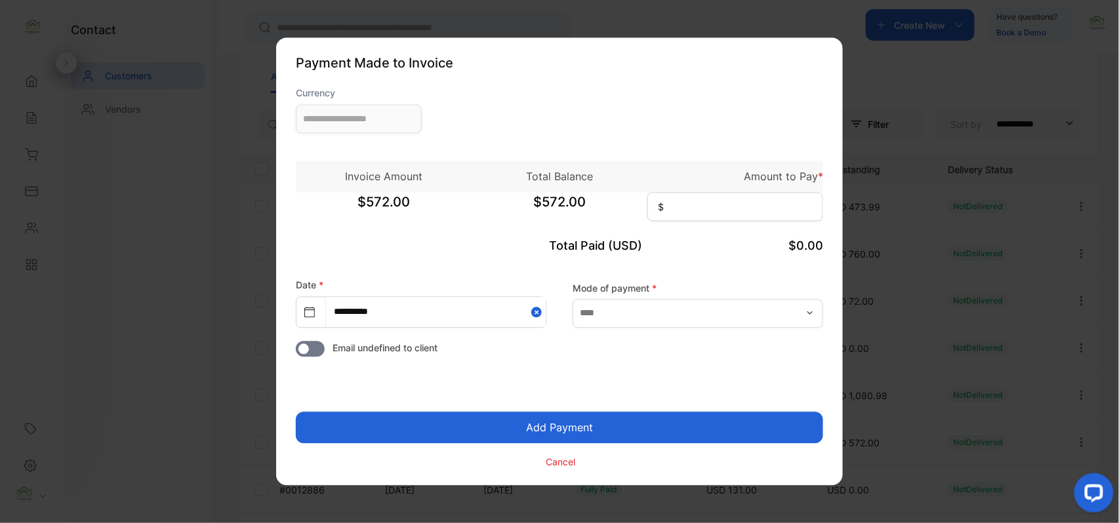
type input "**********"
click at [727, 205] on input at bounding box center [735, 207] width 176 height 29
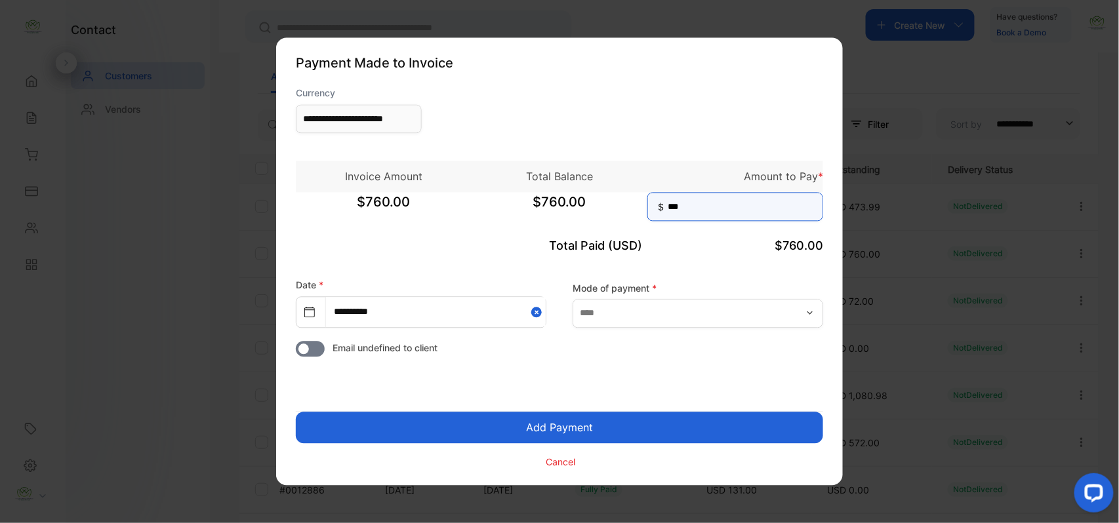
type input "***"
click at [630, 429] on button "Add Payment" at bounding box center [559, 428] width 527 height 31
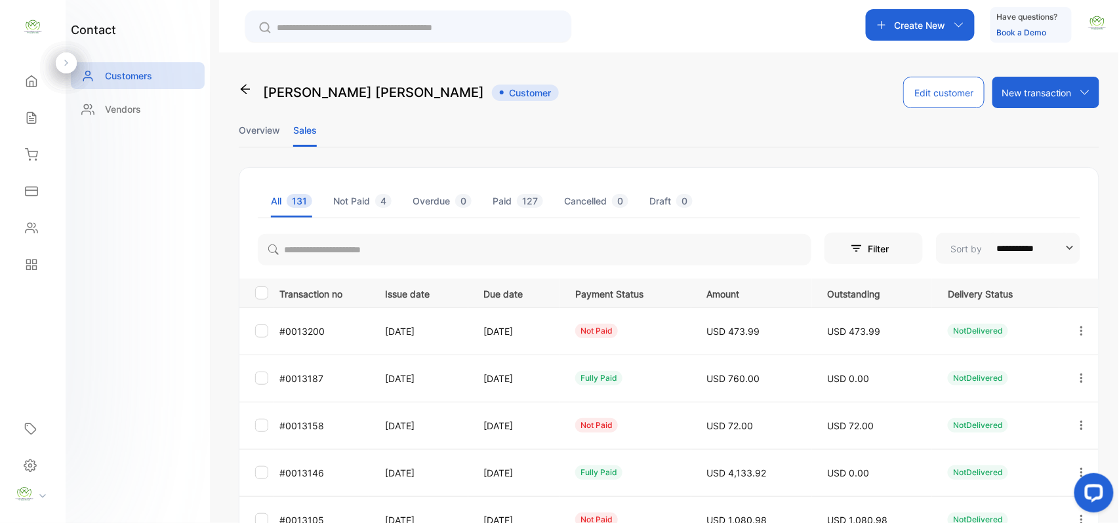
click at [1082, 327] on icon "button" at bounding box center [1082, 331] width 12 height 12
click at [1006, 408] on span "Add payment" at bounding box center [992, 409] width 67 height 16
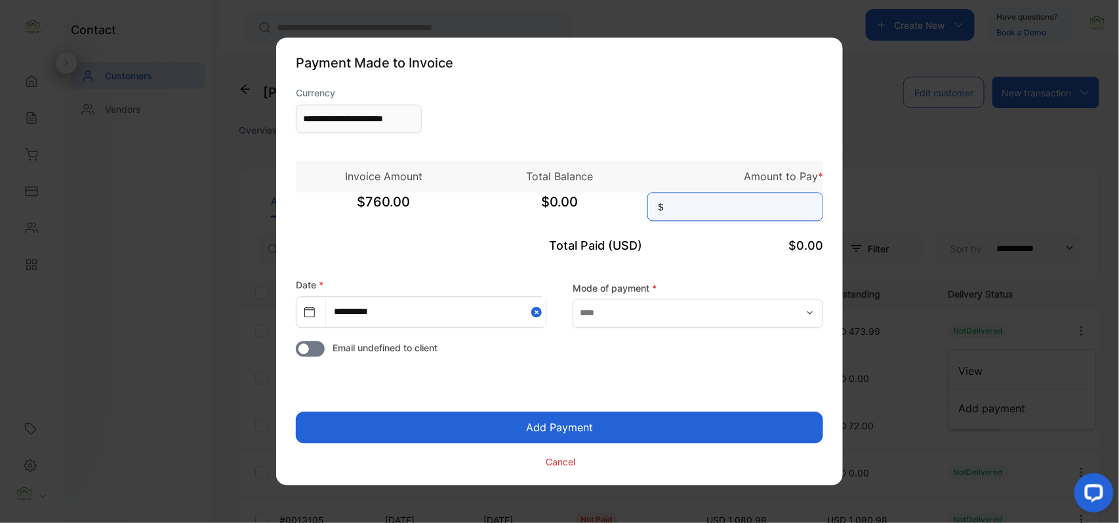
click at [694, 200] on input at bounding box center [735, 207] width 176 height 29
type input "******"
click at [296, 413] on button "Add Payment" at bounding box center [559, 428] width 527 height 31
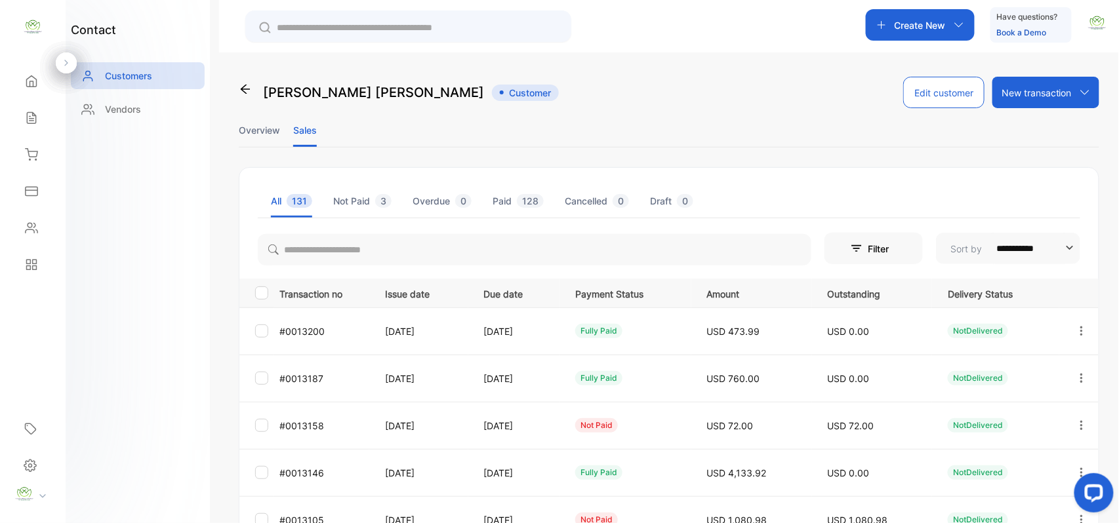
click at [25, 221] on div "Contacts" at bounding box center [32, 228] width 45 height 26
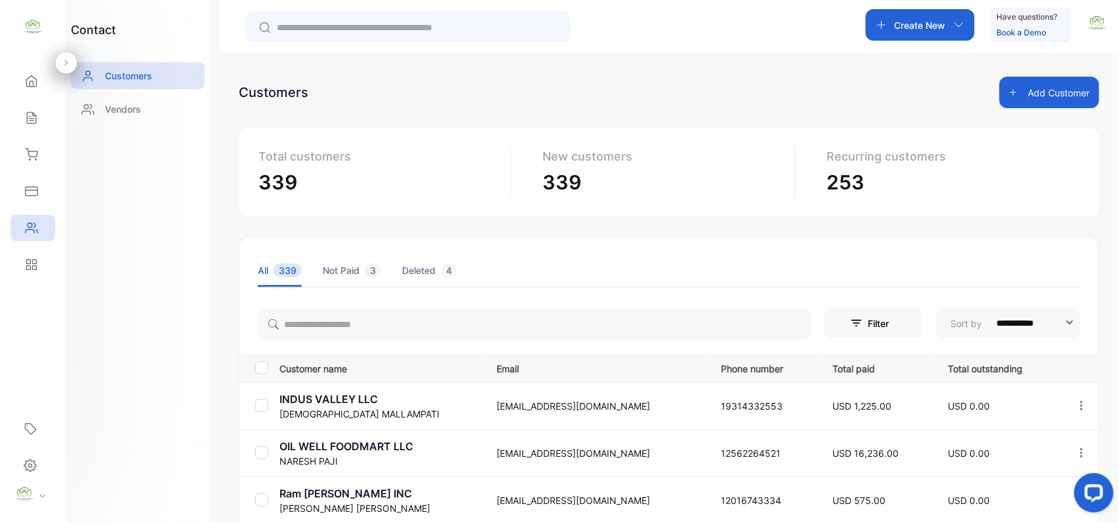
drag, startPoint x: 333, startPoint y: 302, endPoint x: 336, endPoint y: 320, distance: 17.9
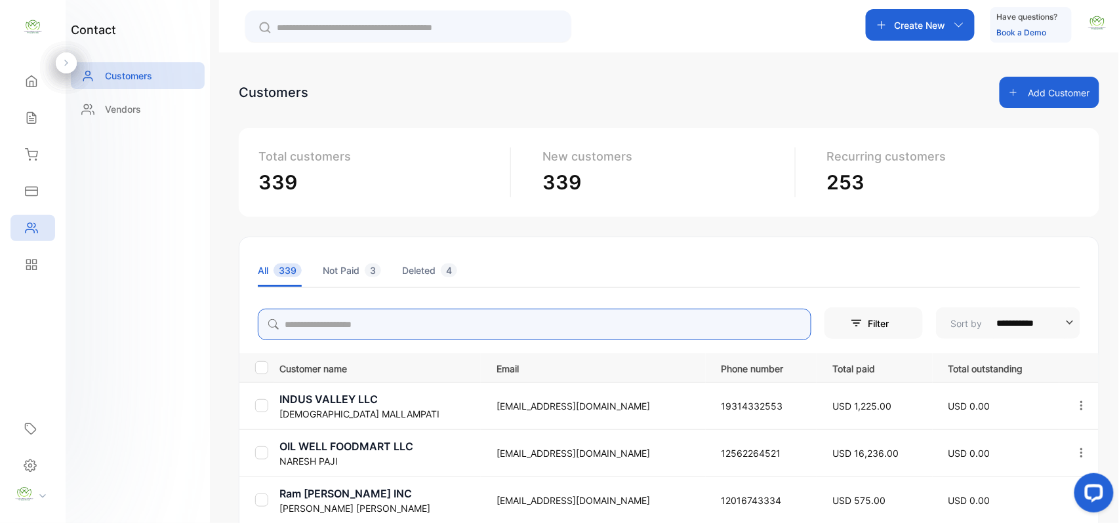
click at [338, 328] on input "search" at bounding box center [535, 324] width 554 height 31
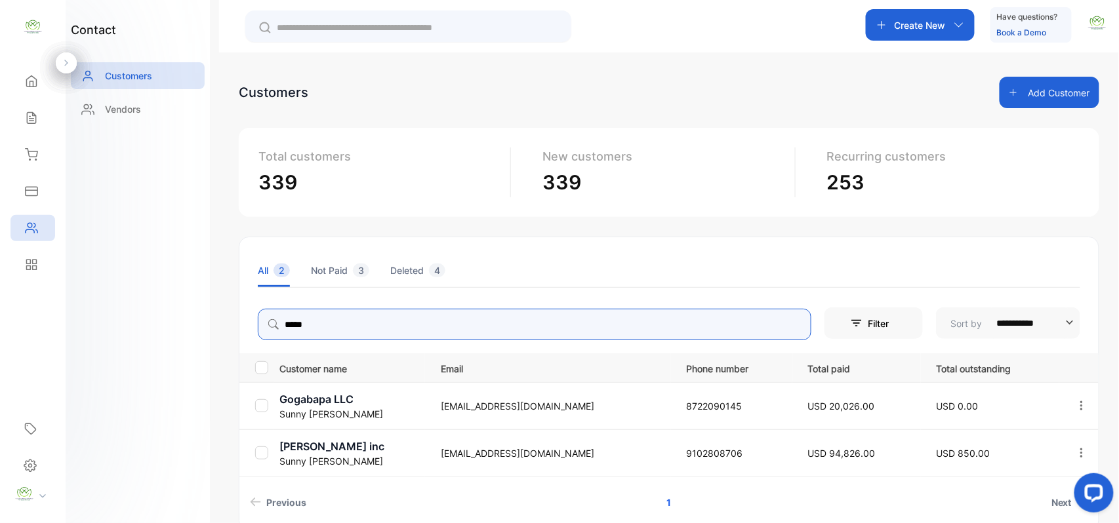
type input "*****"
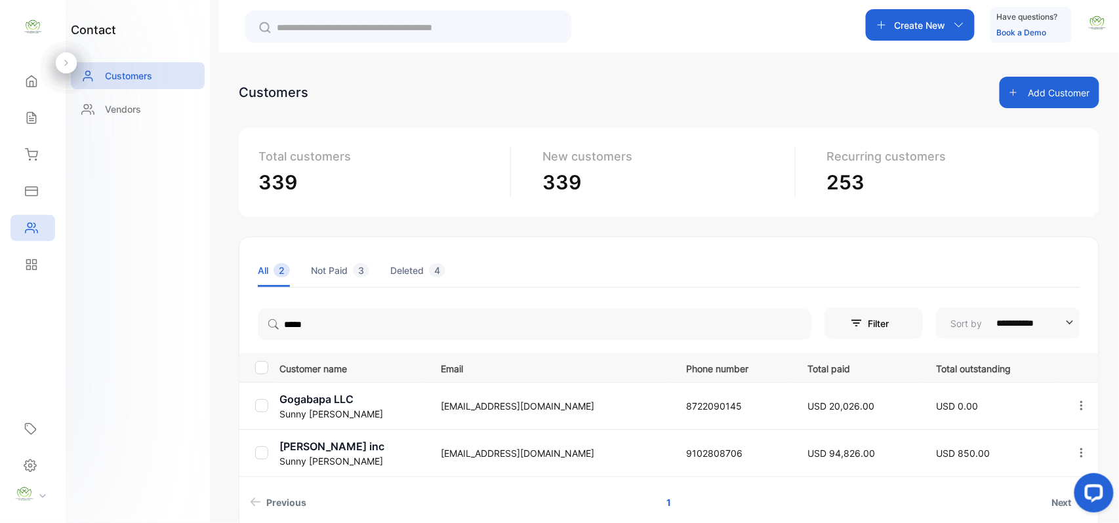
drag, startPoint x: 97, startPoint y: 363, endPoint x: 106, endPoint y: 365, distance: 8.8
click at [102, 365] on div "contact Customers Vendors" at bounding box center [138, 261] width 144 height 523
click at [316, 444] on p "[PERSON_NAME] inc" at bounding box center [351, 447] width 145 height 16
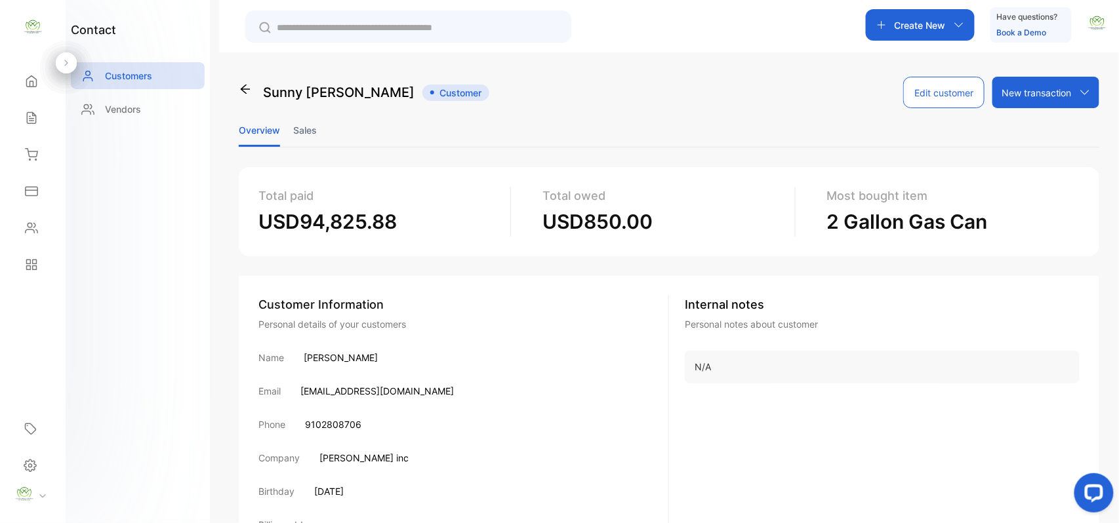
click at [306, 130] on li "Sales" at bounding box center [305, 129] width 24 height 33
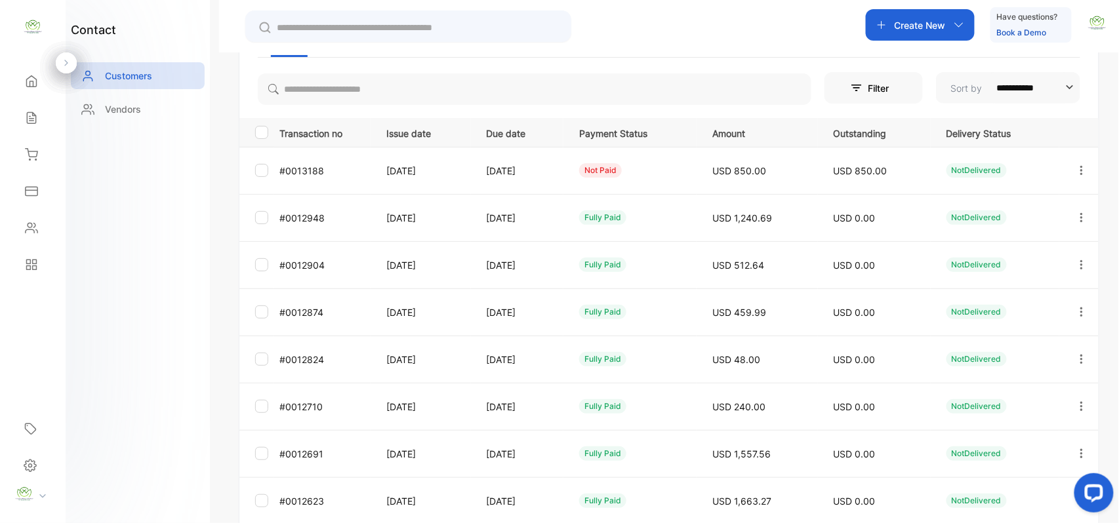
scroll to position [145, 0]
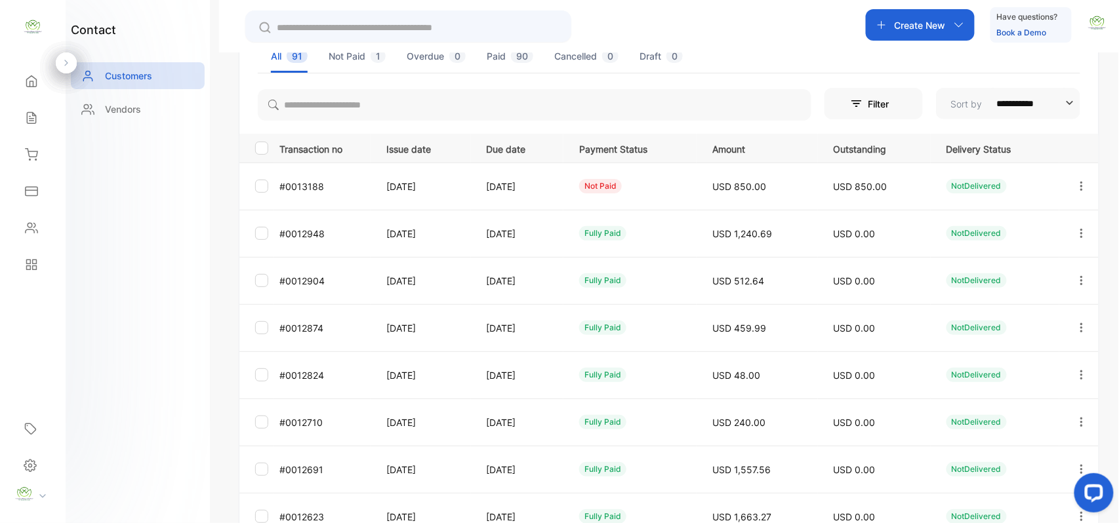
click at [1078, 184] on icon "button" at bounding box center [1082, 186] width 12 height 12
click at [1040, 221] on div "View" at bounding box center [1023, 226] width 148 height 26
drag, startPoint x: 597, startPoint y: 235, endPoint x: 964, endPoint y: 253, distance: 367.1
click at [621, 235] on td "fully paid" at bounding box center [630, 233] width 133 height 47
click at [1080, 230] on icon "button" at bounding box center [1082, 234] width 12 height 12
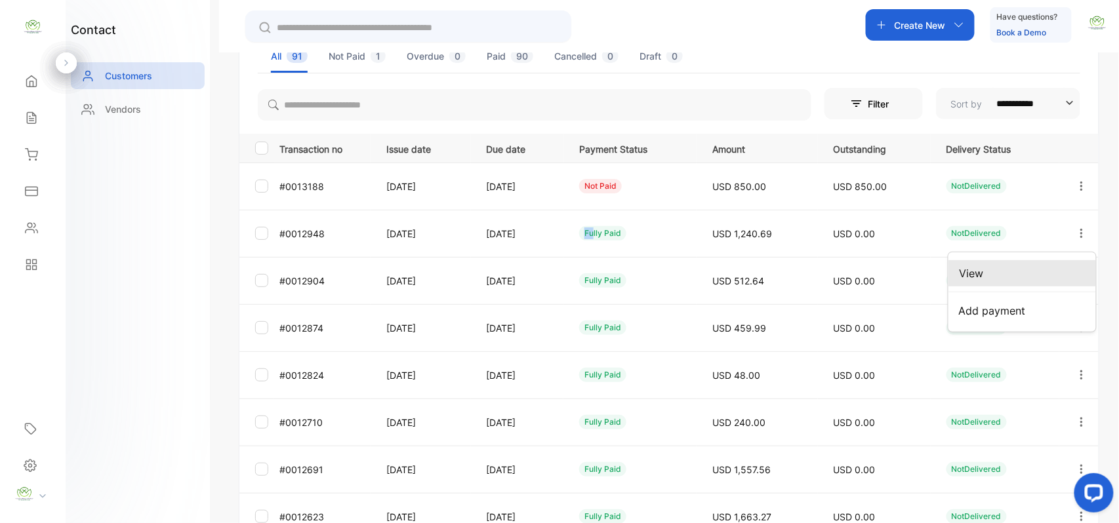
click at [1048, 271] on div "View" at bounding box center [1023, 273] width 148 height 26
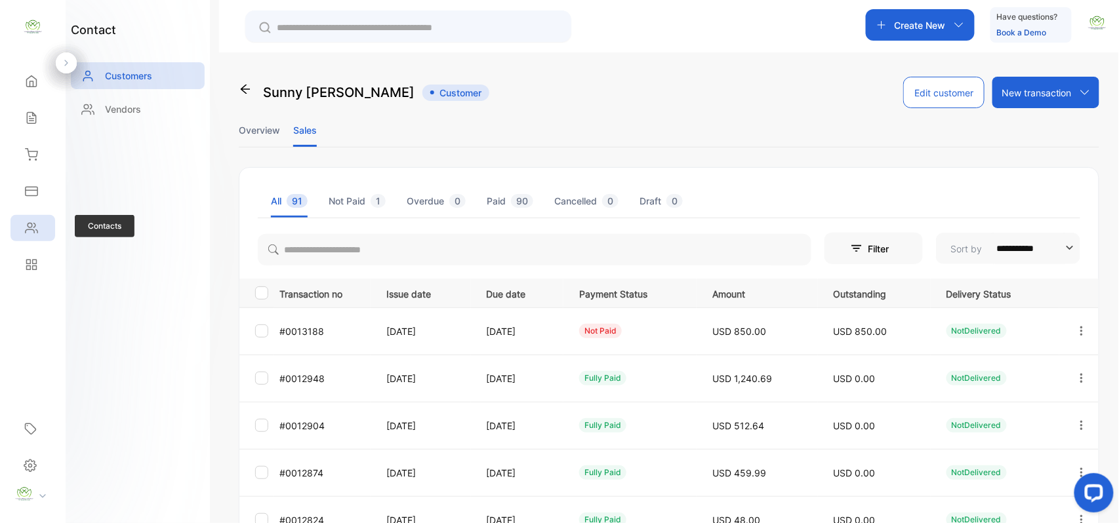
click at [34, 215] on div "Contacts Contacts" at bounding box center [32, 228] width 45 height 37
click at [37, 219] on div "Contacts" at bounding box center [32, 228] width 45 height 26
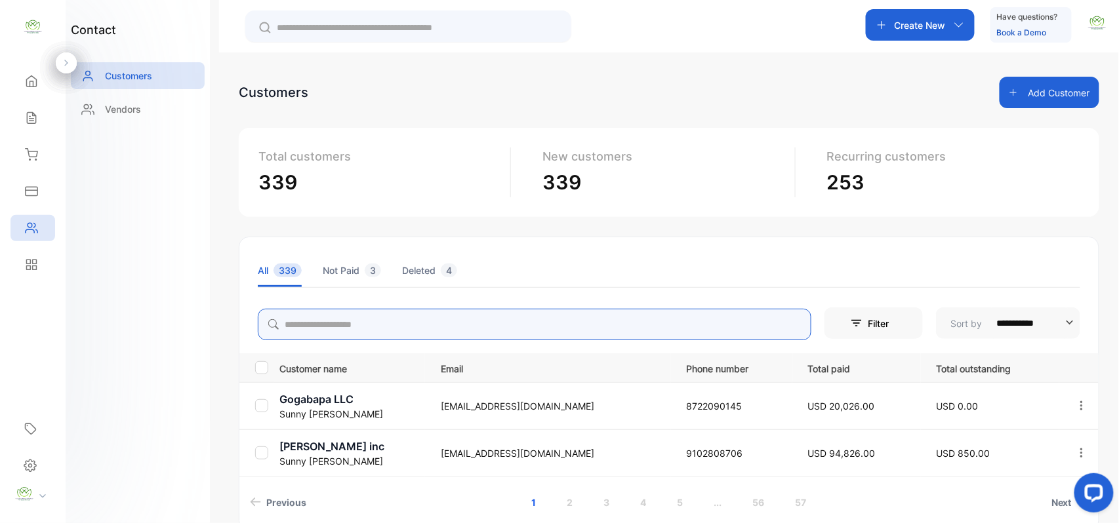
click at [402, 326] on input "search" at bounding box center [535, 324] width 554 height 31
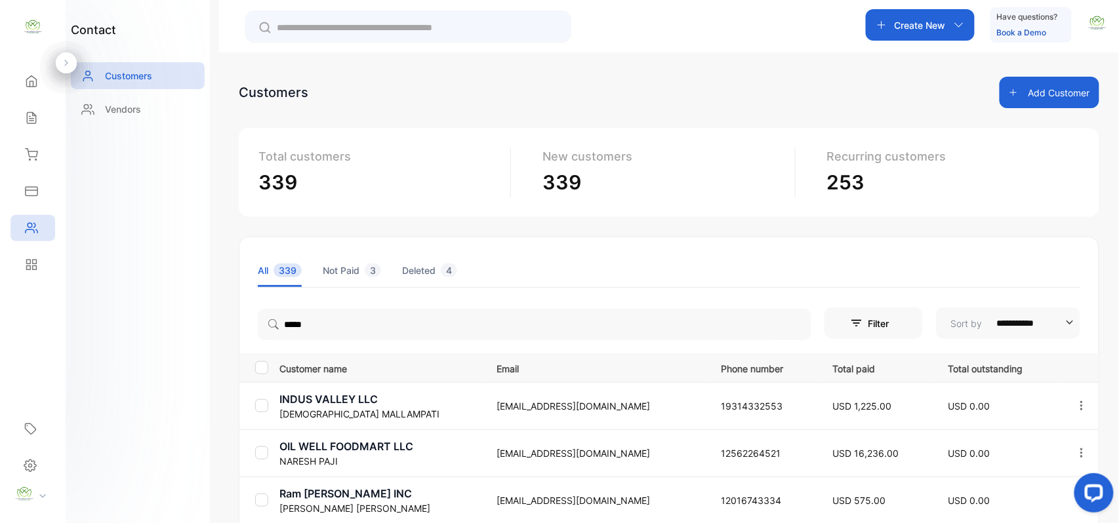
click at [134, 303] on div "contact Customers Vendors" at bounding box center [138, 261] width 144 height 523
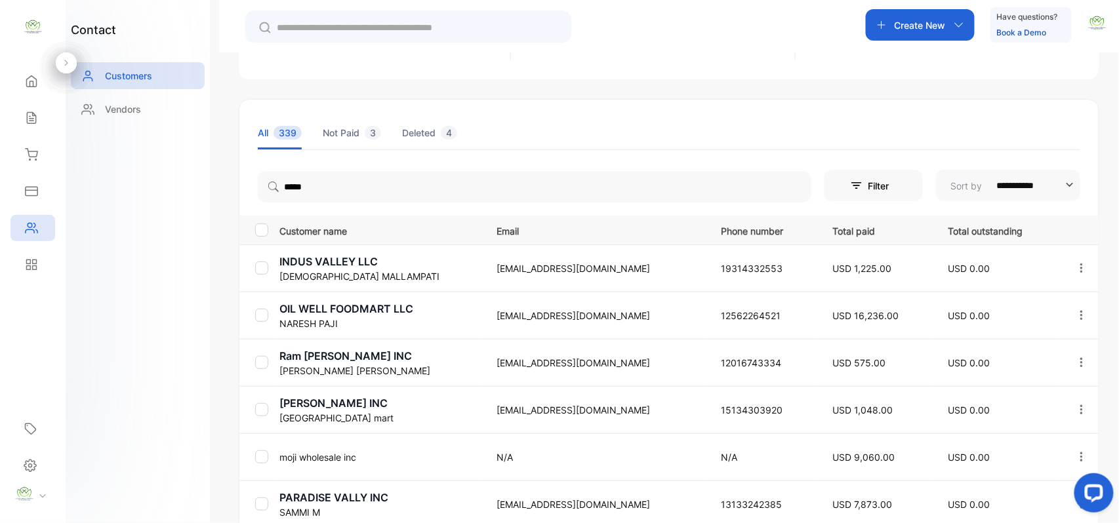
scroll to position [203, 0]
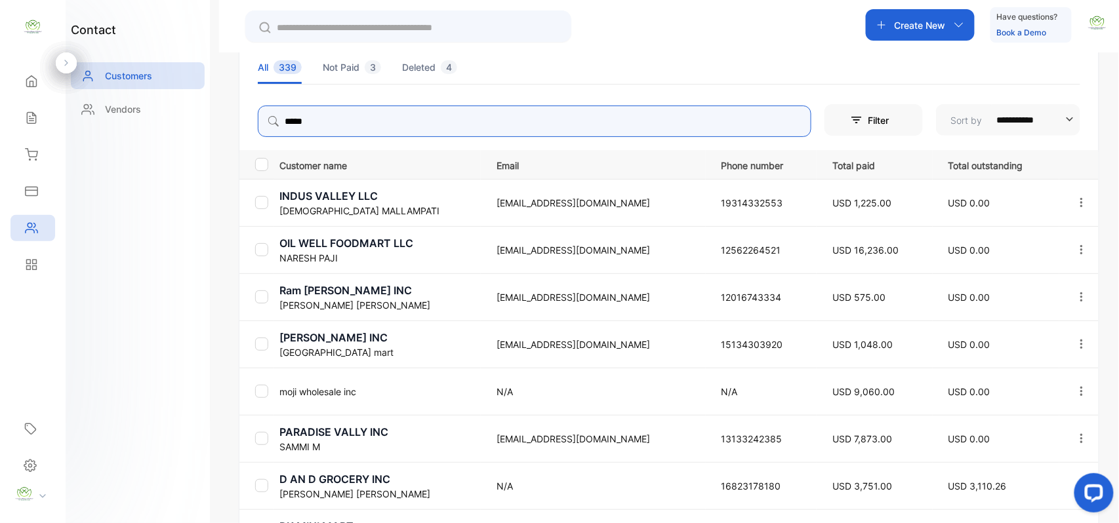
click at [416, 126] on input "*****" at bounding box center [535, 121] width 554 height 31
type input "*"
type input "*****"
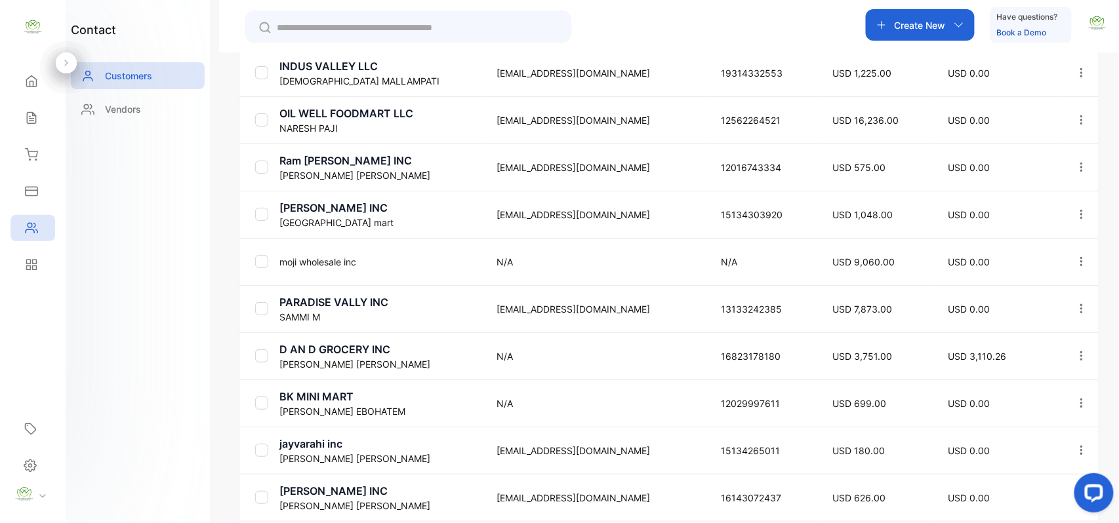
scroll to position [408, 0]
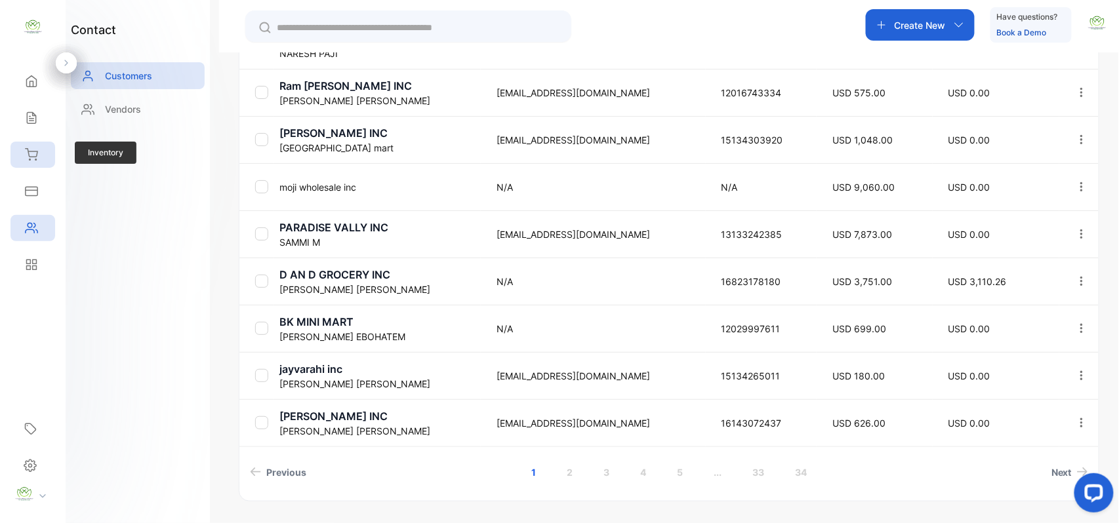
click at [30, 155] on icon at bounding box center [31, 154] width 13 height 13
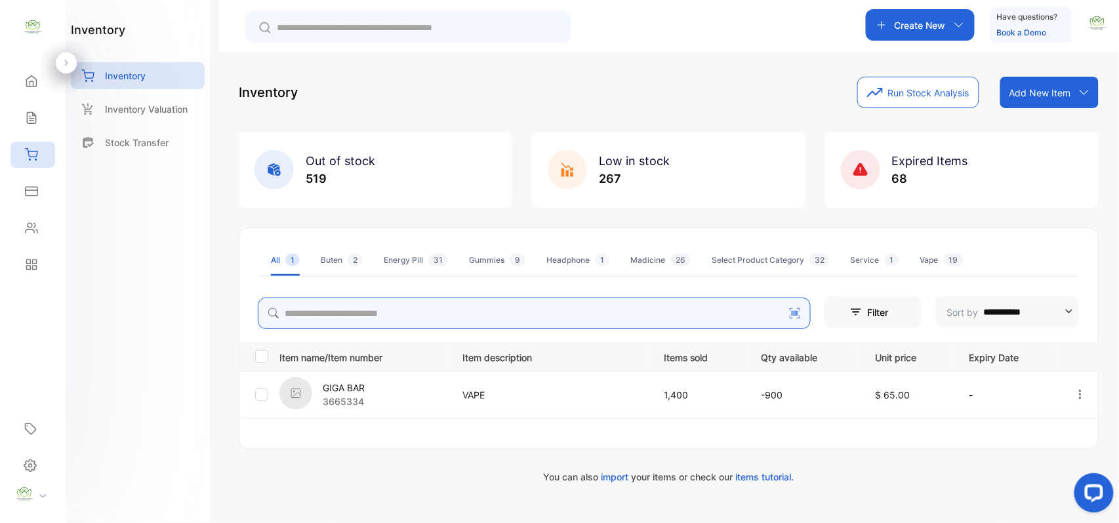
click at [386, 299] on div "**********" at bounding box center [669, 280] width 860 height 407
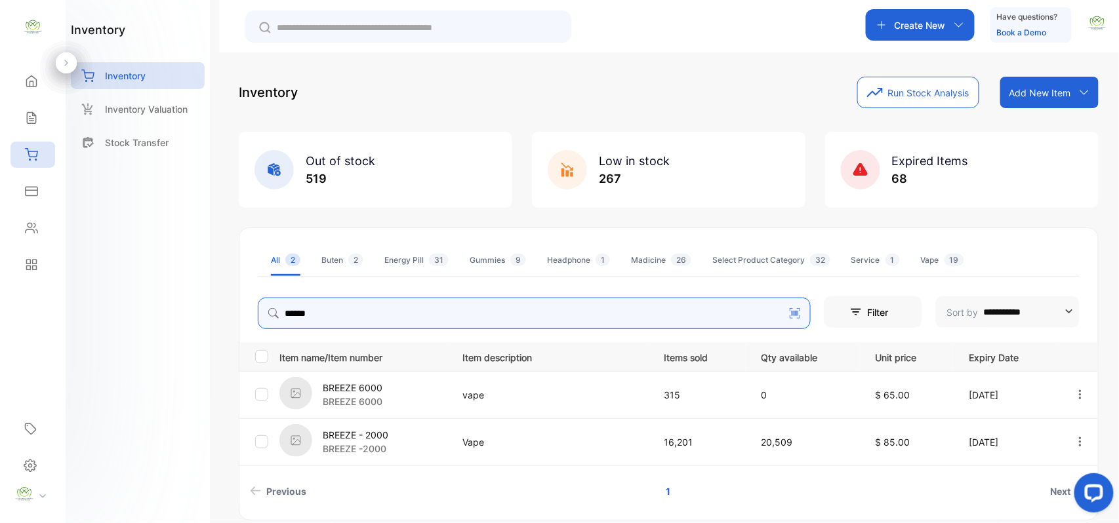
type input "******"
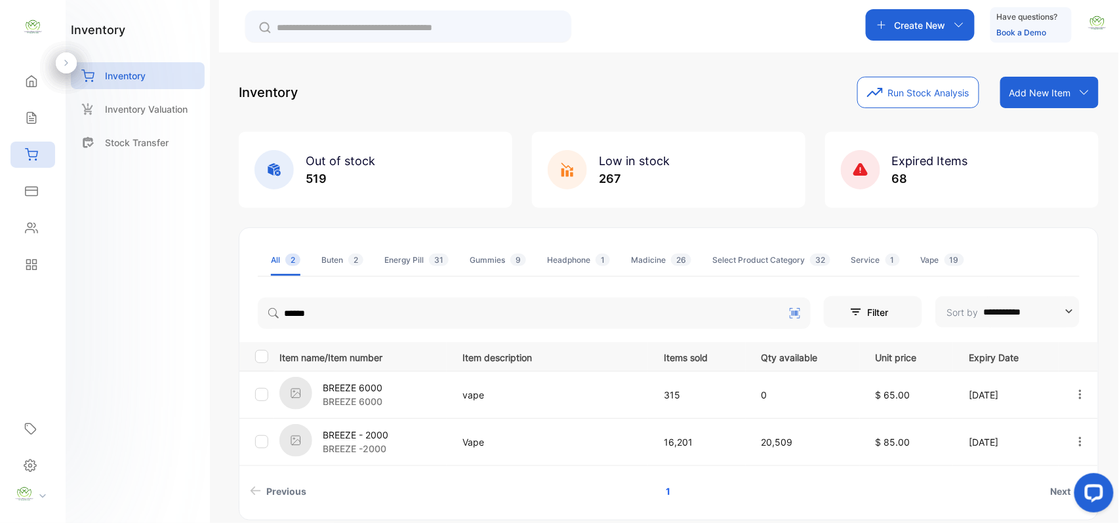
click at [384, 430] on p "BREEZE - 2000" at bounding box center [356, 435] width 66 height 14
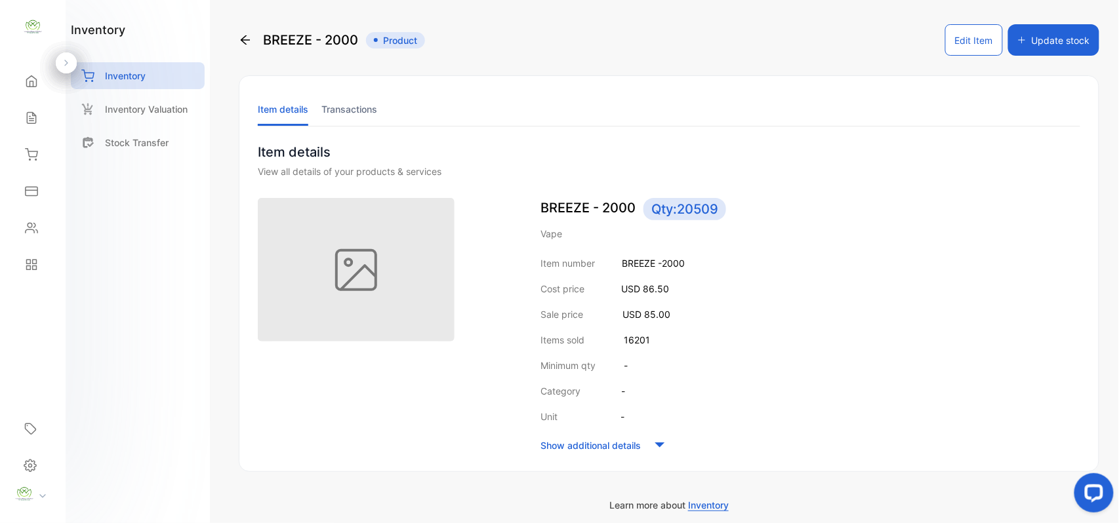
click at [350, 103] on li "Transactions" at bounding box center [349, 108] width 56 height 33
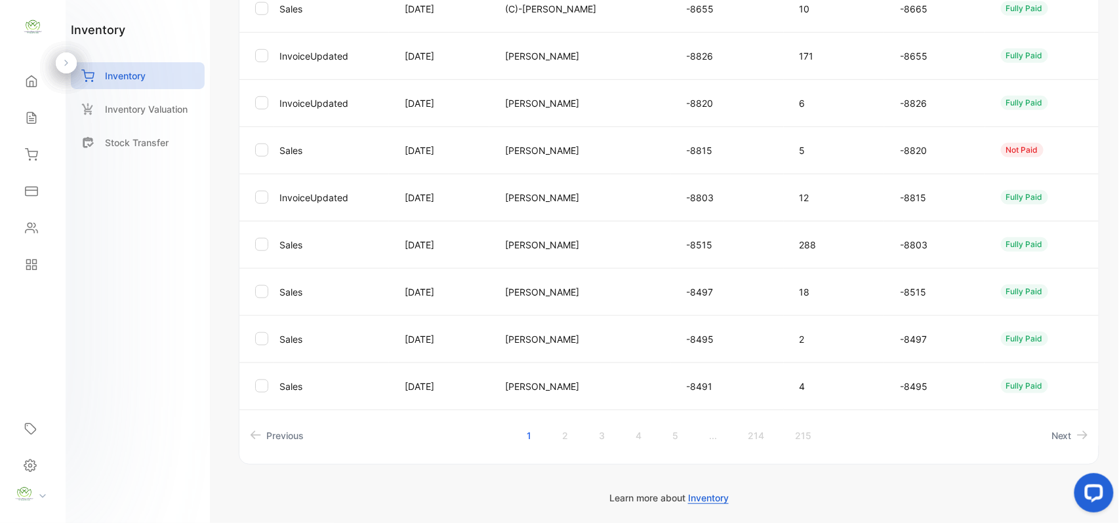
scroll to position [338, 0]
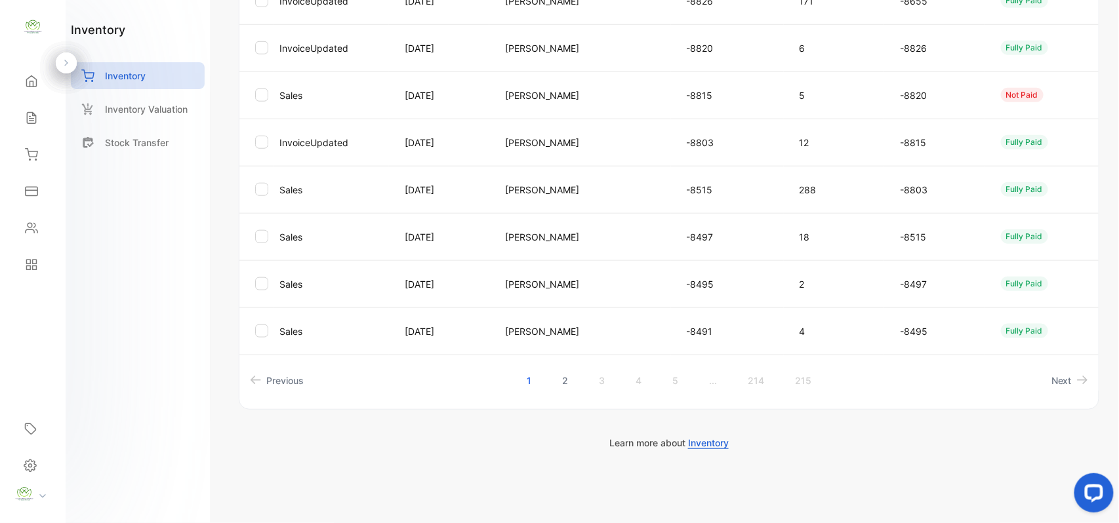
click at [568, 386] on link "2" at bounding box center [564, 381] width 37 height 24
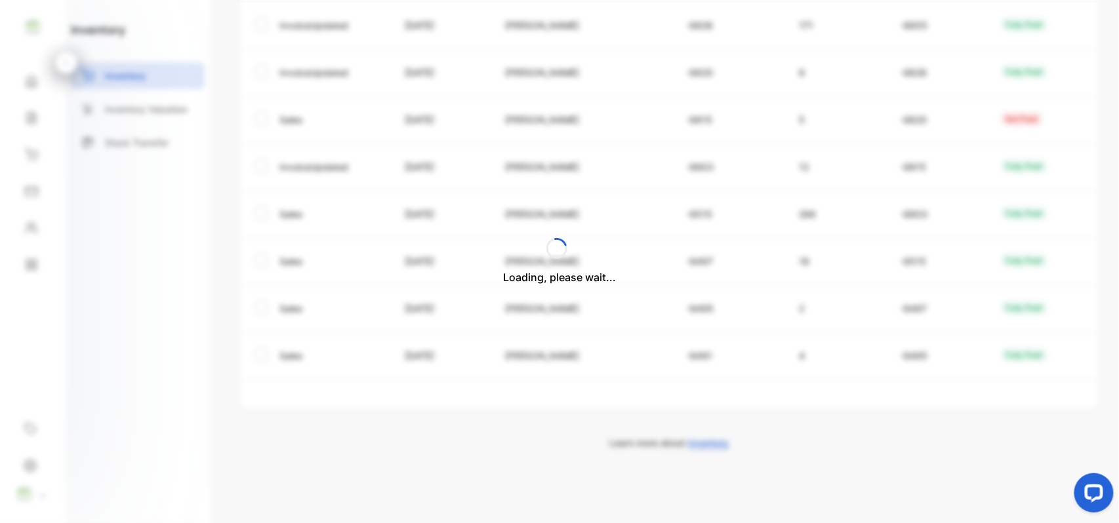
scroll to position [314, 0]
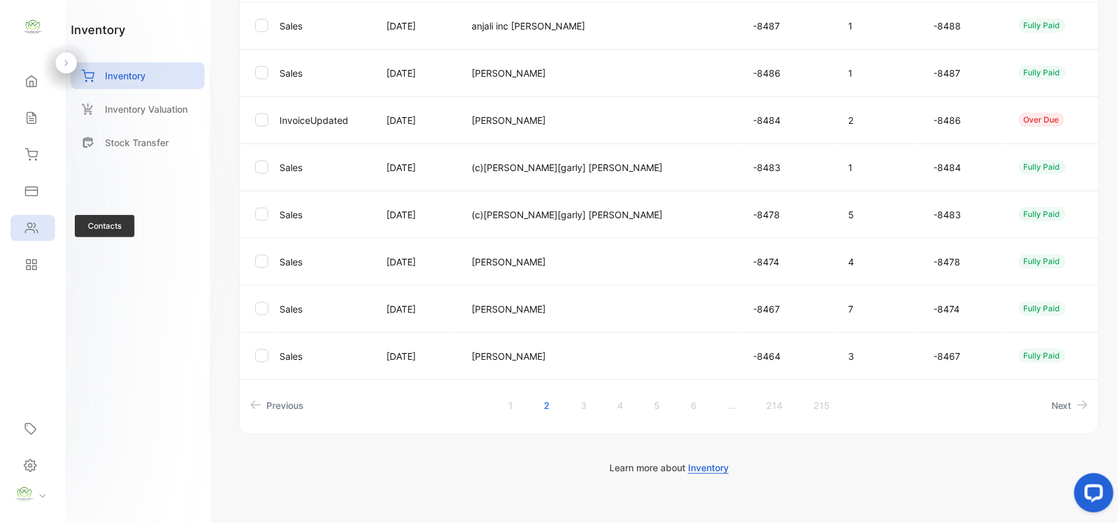
click at [37, 222] on div "Contacts" at bounding box center [32, 228] width 45 height 26
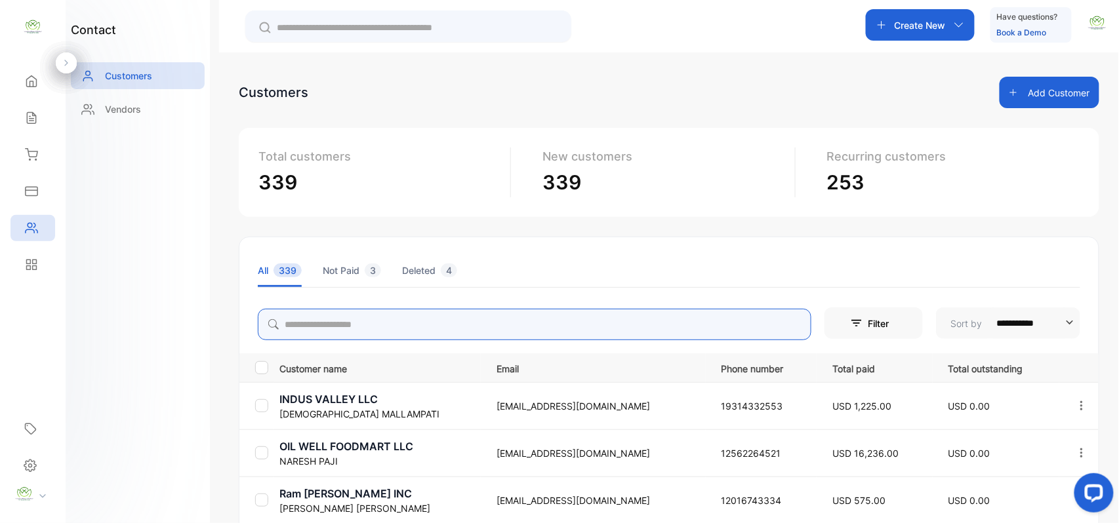
click at [560, 319] on input "search" at bounding box center [535, 324] width 554 height 31
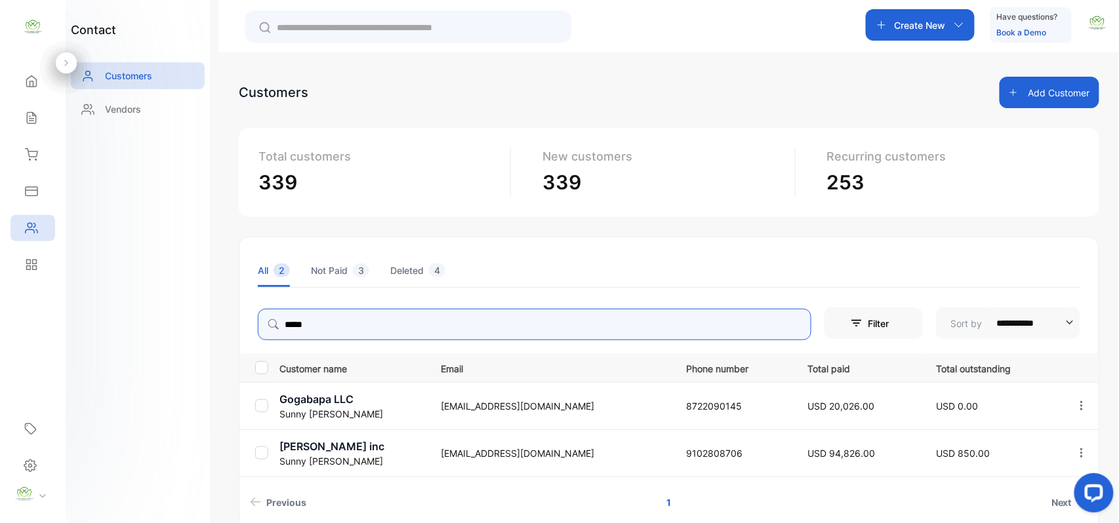
type input "*****"
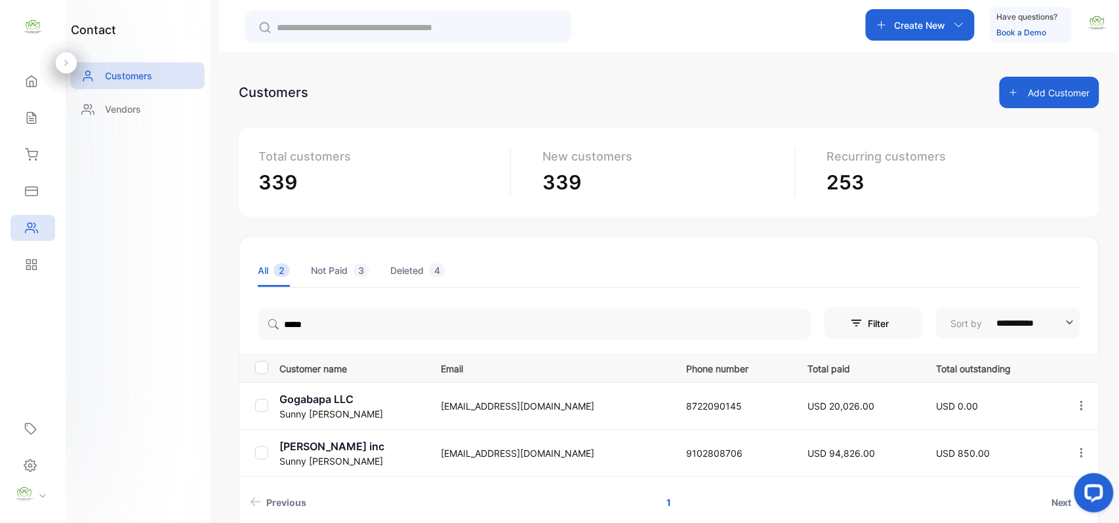
click at [151, 321] on div "contact Customers Vendors" at bounding box center [138, 261] width 144 height 523
click at [316, 452] on p "[PERSON_NAME] inc" at bounding box center [351, 447] width 145 height 16
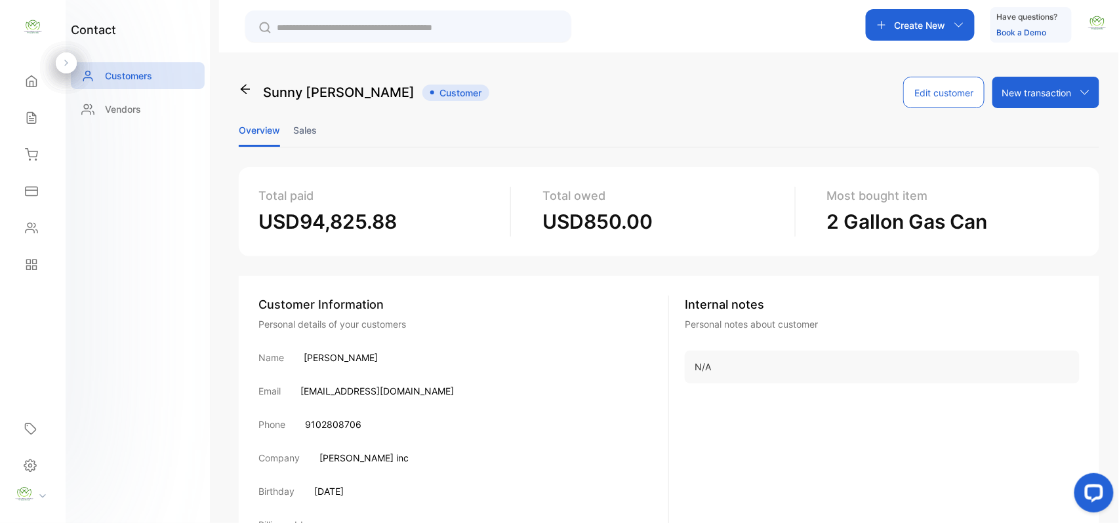
click at [308, 127] on li "Sales" at bounding box center [305, 129] width 24 height 33
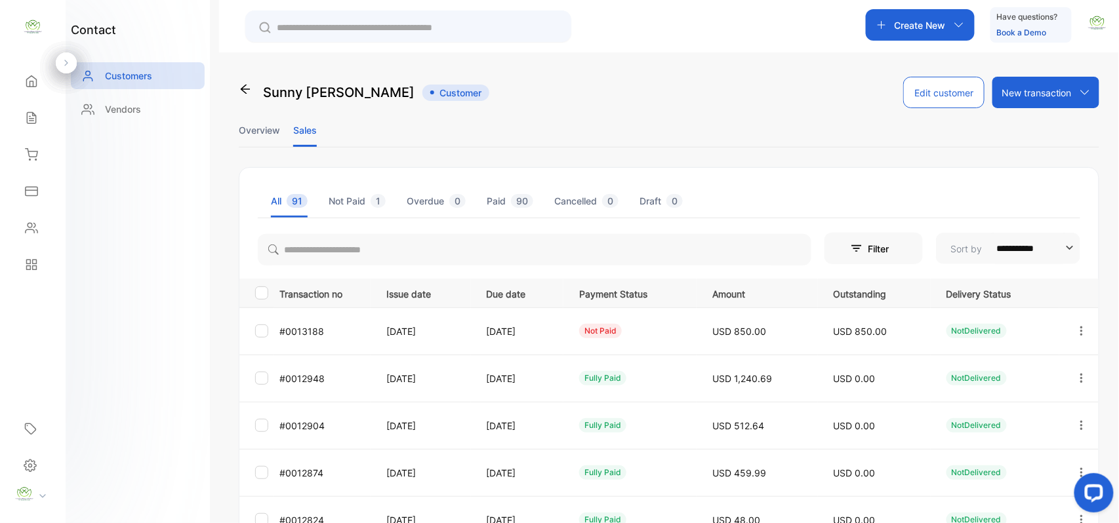
click at [1078, 329] on icon "button" at bounding box center [1082, 331] width 12 height 12
click at [1021, 369] on div "View" at bounding box center [1023, 371] width 148 height 26
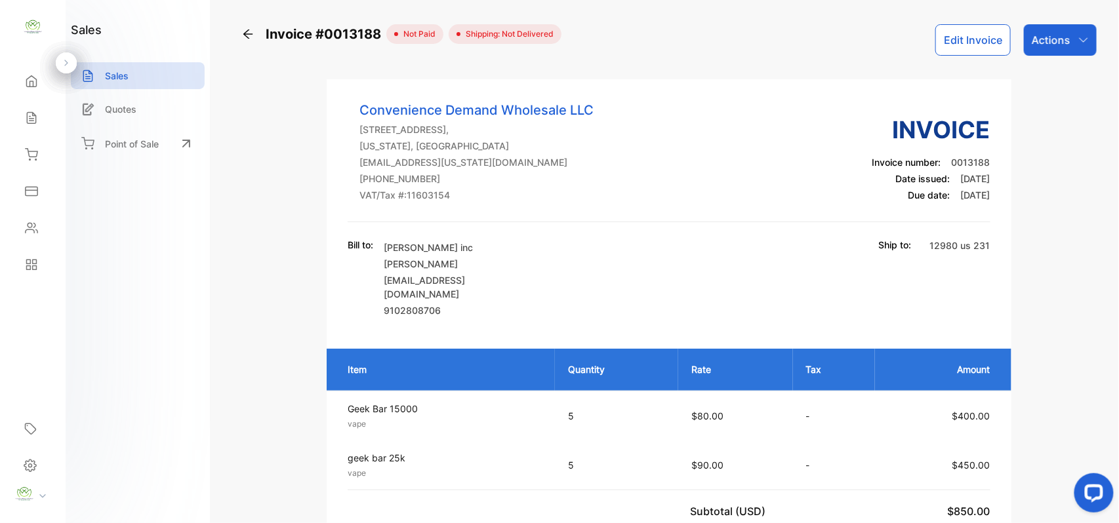
click at [948, 39] on button "Edit Invoice" at bounding box center [972, 39] width 75 height 31
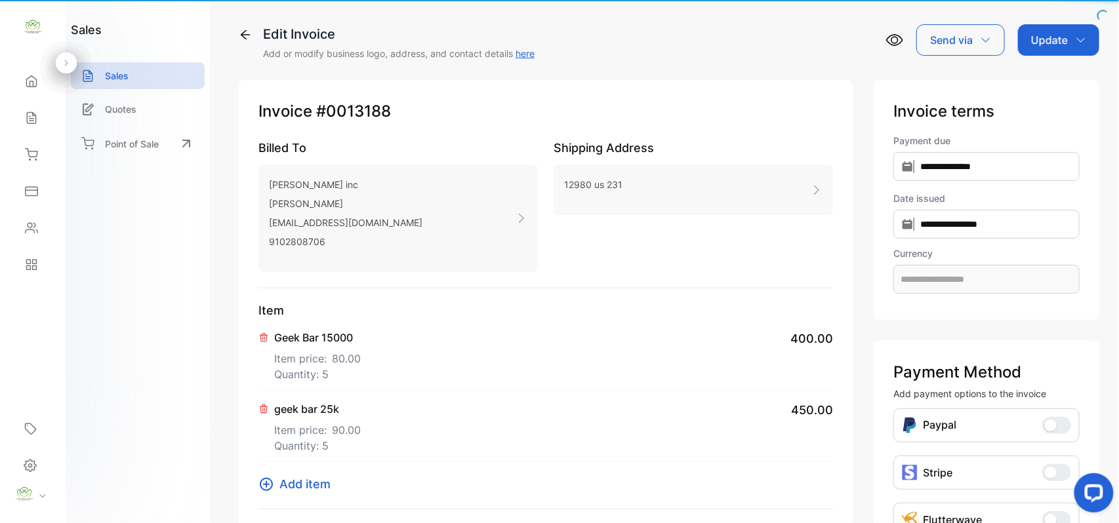
type input "**********"
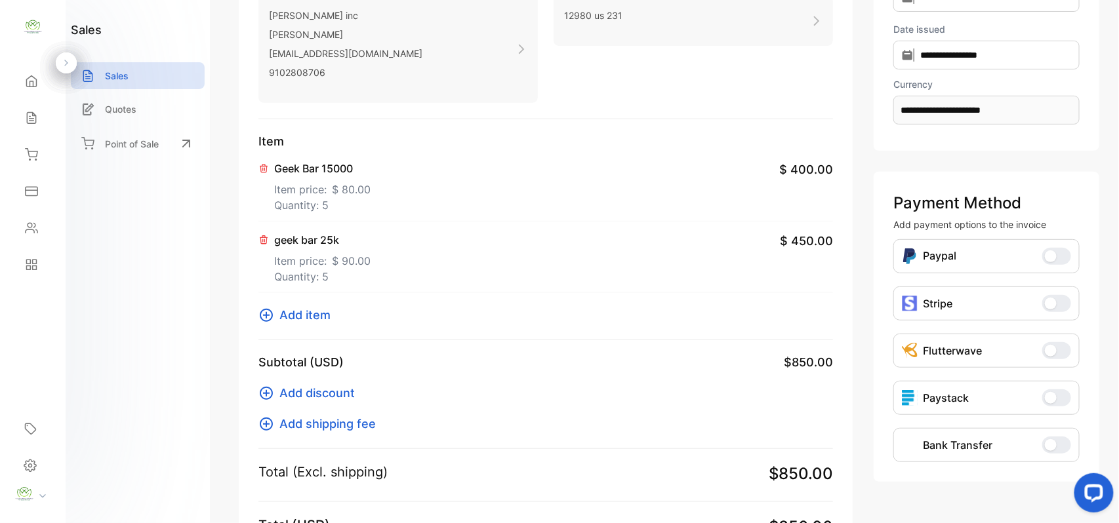
scroll to position [353, 0]
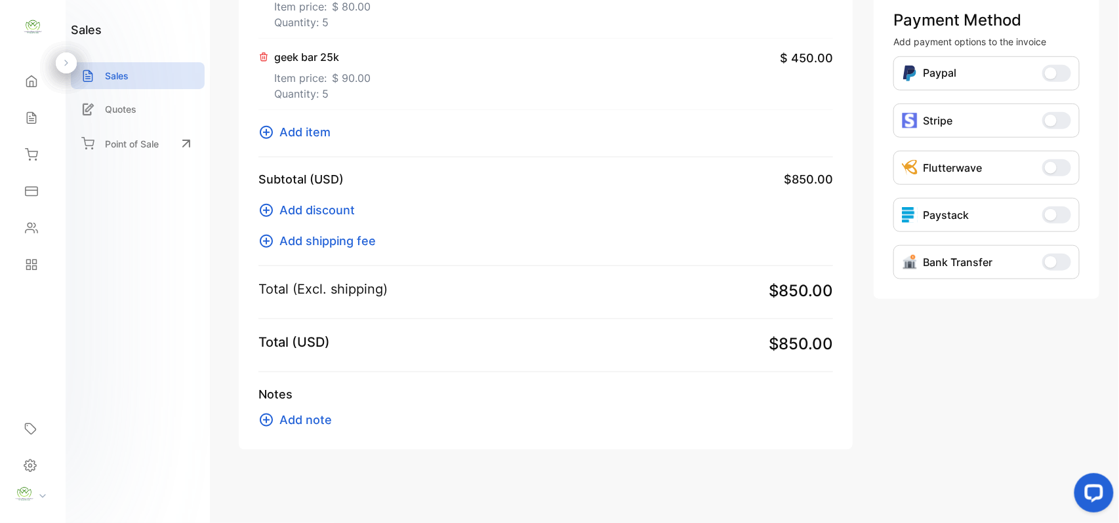
click at [304, 134] on span "Add item" at bounding box center [304, 132] width 51 height 18
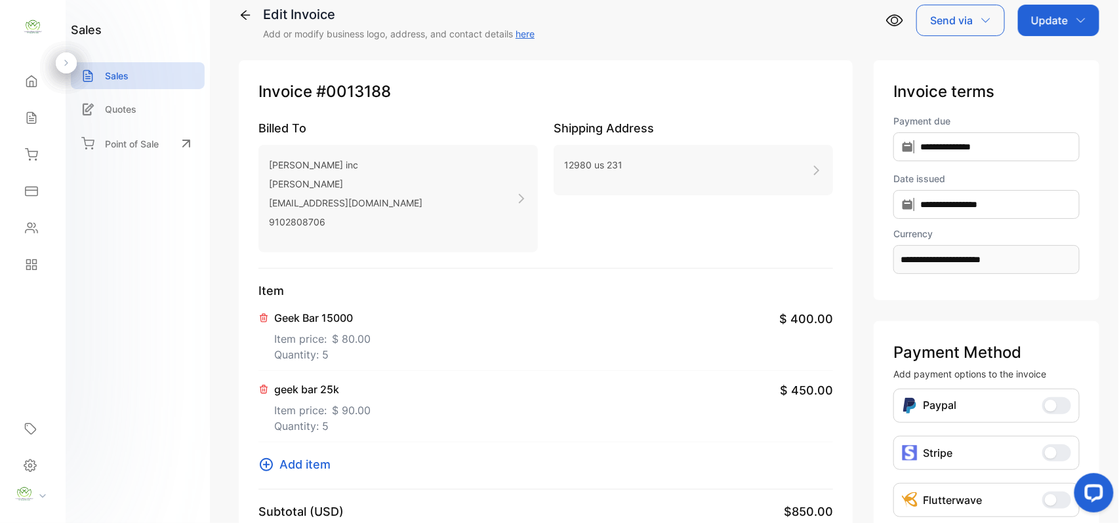
scroll to position [0, 0]
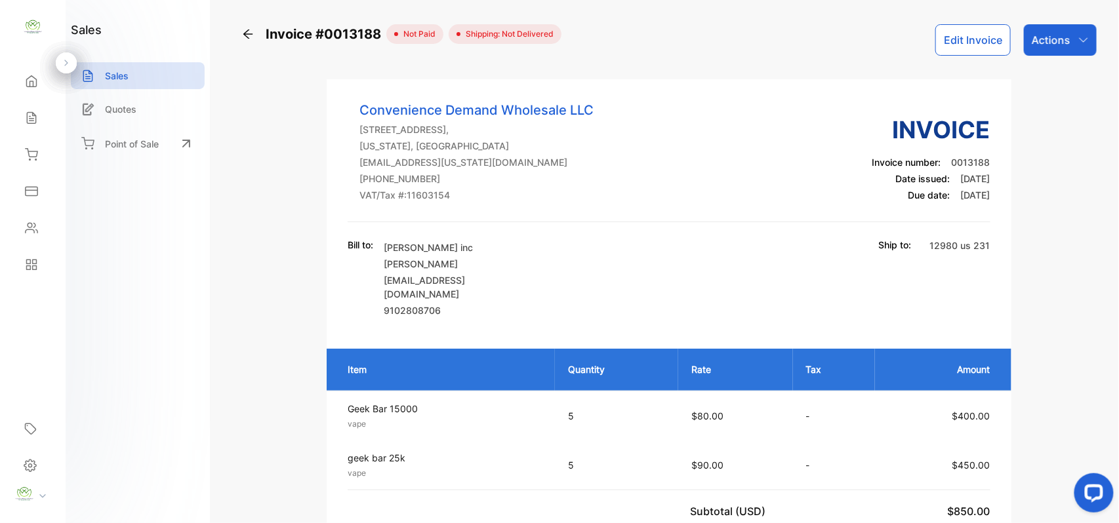
click at [1057, 43] on p "Actions" at bounding box center [1051, 40] width 39 height 16
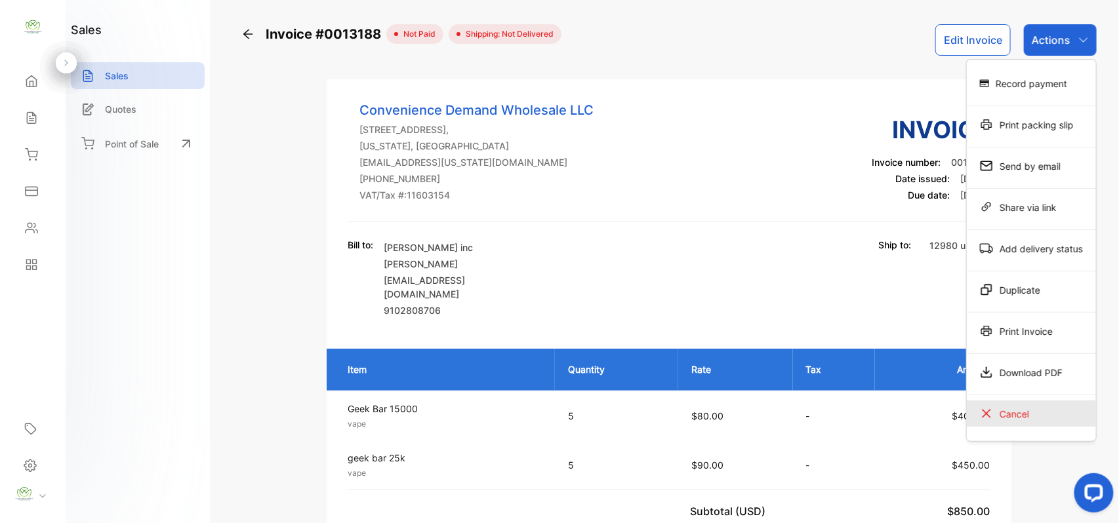
click at [1012, 424] on div "Cancel" at bounding box center [1031, 414] width 129 height 26
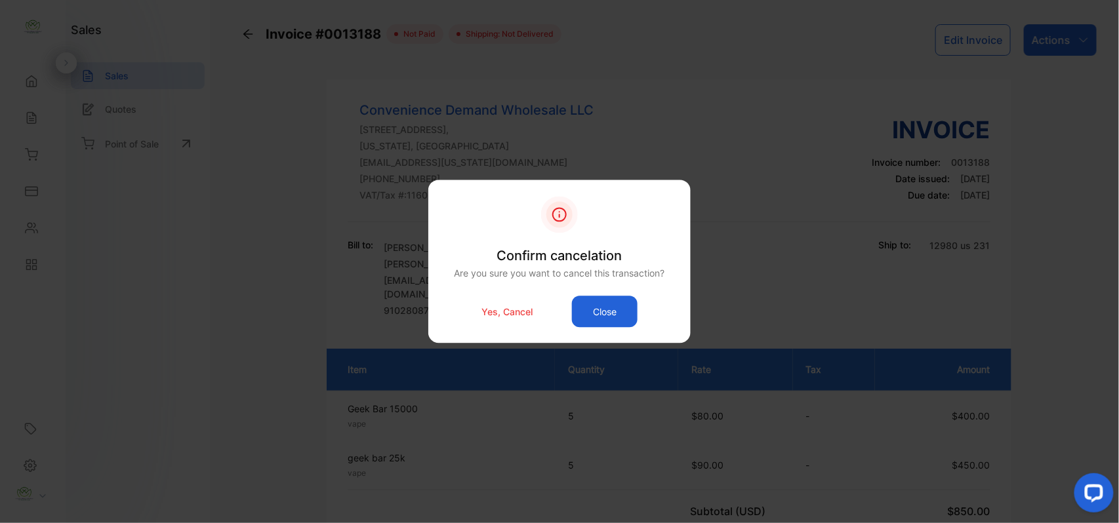
click at [512, 314] on p "Yes, Cancel" at bounding box center [507, 312] width 51 height 14
